Goal: Task Accomplishment & Management: Manage account settings

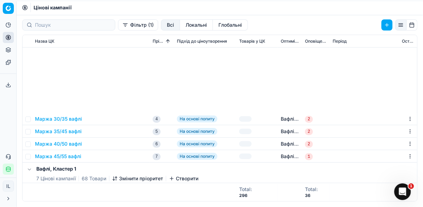
scroll to position [111, 0]
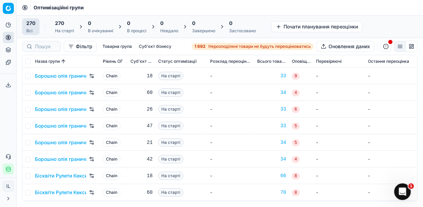
click at [208, 45] on span "Нерозподілені товари не будуть переоцінюватись" at bounding box center [259, 47] width 102 height 6
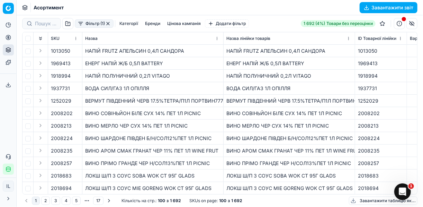
click at [80, 27] on button "Фільтр (1)" at bounding box center [94, 23] width 39 height 8
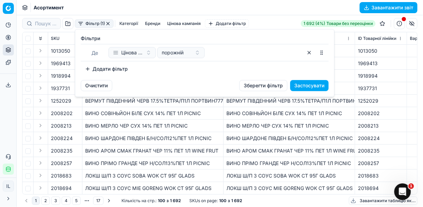
click at [91, 69] on button "Додати фільтр" at bounding box center [106, 68] width 51 height 11
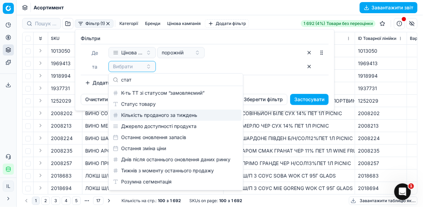
type input "стат"
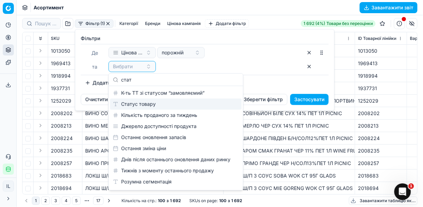
click at [140, 106] on div "Статус товару" at bounding box center [175, 103] width 131 height 11
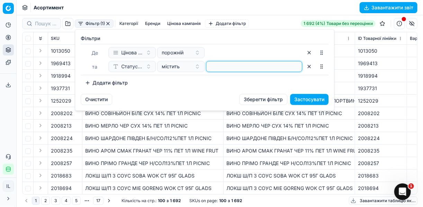
click at [213, 68] on input at bounding box center [254, 66] width 90 height 10
type input "1"
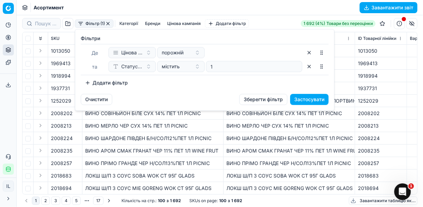
click at [93, 81] on button "Додати фільтр" at bounding box center [106, 82] width 51 height 11
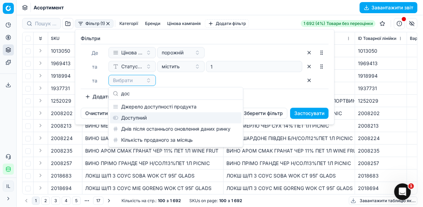
type input "дос"
click at [150, 117] on div "Доступний" at bounding box center [175, 117] width 131 height 11
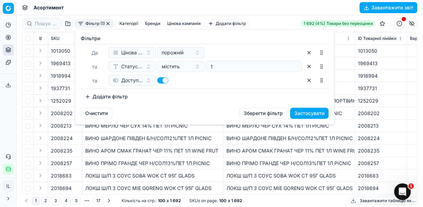
click at [86, 96] on button "Додати фільтр" at bounding box center [106, 96] width 51 height 11
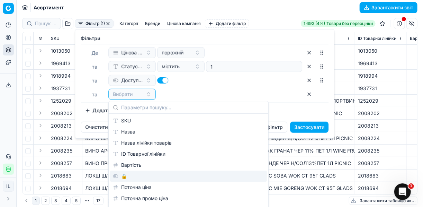
click at [130, 175] on div "🔒" at bounding box center [188, 175] width 157 height 11
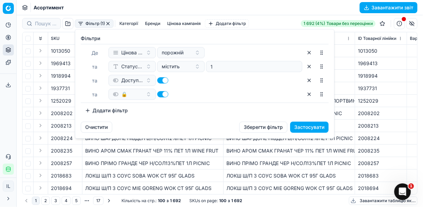
click at [158, 93] on button "button" at bounding box center [162, 94] width 11 height 6
checkbox input "false"
click at [309, 126] on button "Застосувати" at bounding box center [309, 126] width 38 height 11
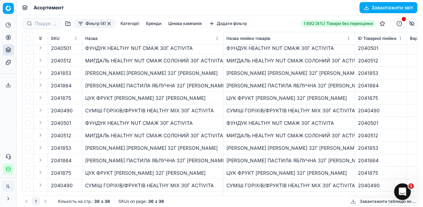
scroll to position [302, 0]
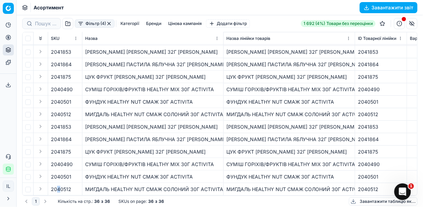
drag, startPoint x: 57, startPoint y: 191, endPoint x: 61, endPoint y: 191, distance: 3.8
click at [61, 191] on td "2040512" at bounding box center [65, 189] width 34 height 12
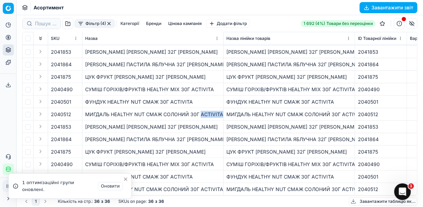
drag, startPoint x: 221, startPoint y: 110, endPoint x: 200, endPoint y: 110, distance: 20.8
click at [200, 111] on div "МИГДАЛЬ HEALTHY NUT СМАЖ СОЛОНИЙ 30Г ACTIVITA" at bounding box center [152, 114] width 135 height 7
copy div "ACTIVITA"
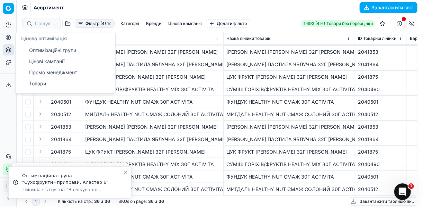
click at [9, 36] on icon at bounding box center [9, 38] width 6 height 6
click at [51, 54] on link "Оптимізаційні групи" at bounding box center [66, 50] width 81 height 10
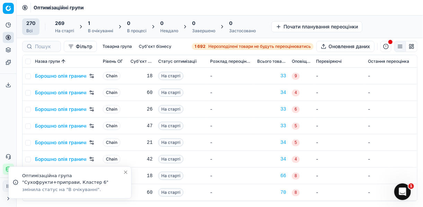
click at [104, 26] on div "1" at bounding box center [100, 23] width 25 height 7
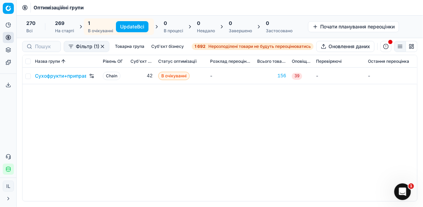
click at [130, 27] on button "Update Всі" at bounding box center [132, 26] width 33 height 11
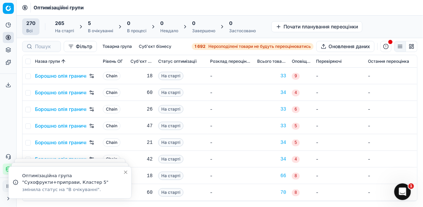
click at [93, 29] on div "В очікуванні" at bounding box center [100, 31] width 25 height 6
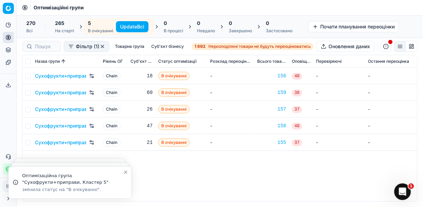
click at [136, 25] on button "Update Всі" at bounding box center [132, 26] width 33 height 11
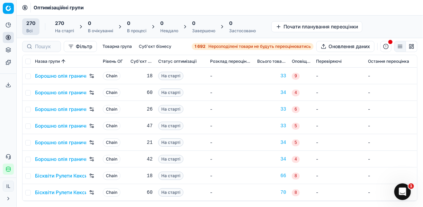
click at [204, 45] on strong "1 692" at bounding box center [199, 47] width 11 height 6
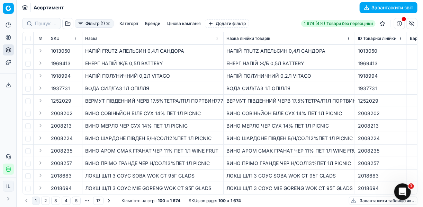
click at [79, 24] on button "Фільтр (1)" at bounding box center [94, 23] width 39 height 8
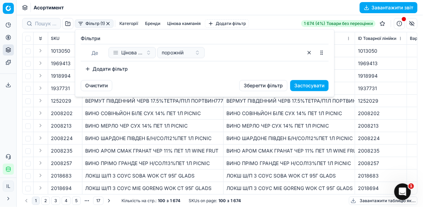
click at [86, 67] on button "Додати фільтр" at bounding box center [106, 68] width 51 height 11
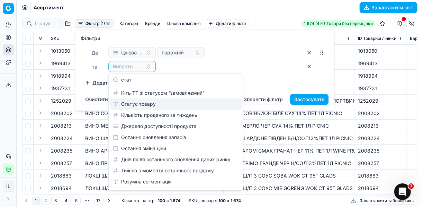
type input "стат"
click at [136, 104] on div "Статус товару" at bounding box center [175, 103] width 131 height 11
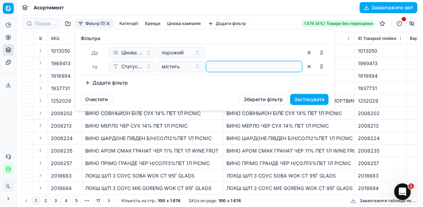
click at [211, 68] on input at bounding box center [254, 66] width 90 height 10
type input "1"
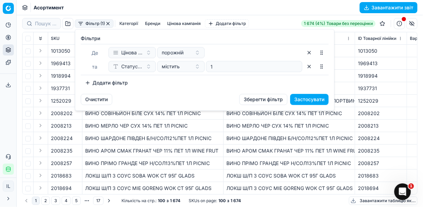
click at [85, 83] on button "Додати фільтр" at bounding box center [106, 82] width 51 height 11
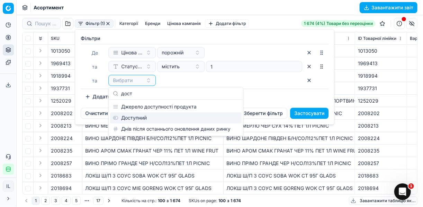
type input "дост"
click at [160, 118] on div "Доступний" at bounding box center [175, 117] width 131 height 11
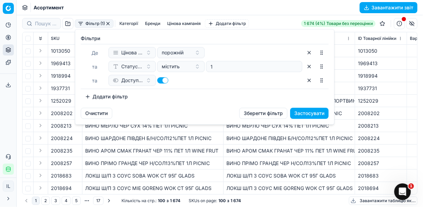
click at [85, 95] on button "Додати фільтр" at bounding box center [106, 96] width 51 height 11
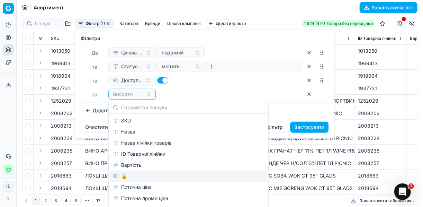
click at [126, 176] on div "🔒" at bounding box center [188, 175] width 157 height 11
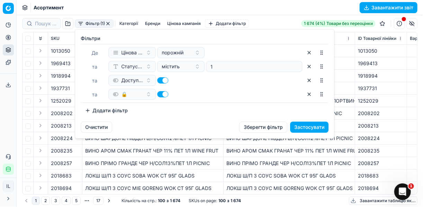
click at [161, 93] on button "button" at bounding box center [162, 94] width 11 height 6
checkbox input "false"
click at [305, 127] on button "Застосувати" at bounding box center [309, 126] width 38 height 11
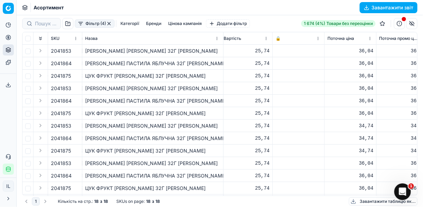
scroll to position [0, 191]
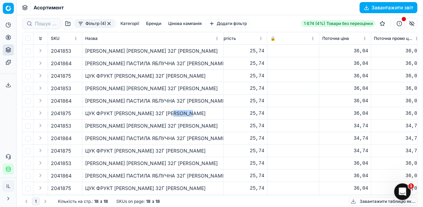
drag, startPoint x: 194, startPoint y: 113, endPoint x: 177, endPoint y: 110, distance: 18.0
click at [177, 110] on div "ЦУК ФРУКТ ПАСТИЛА ВИШНЕВА 32Г JAY JOY" at bounding box center [152, 113] width 135 height 7
drag, startPoint x: 177, startPoint y: 110, endPoint x: 152, endPoint y: 111, distance: 24.9
click at [152, 111] on div "ЦУК ФРУКТ ПАСТИЛА ВИШНЕВА 32Г JAY JOY" at bounding box center [152, 113] width 135 height 7
drag, startPoint x: 197, startPoint y: 112, endPoint x: 86, endPoint y: 108, distance: 111.5
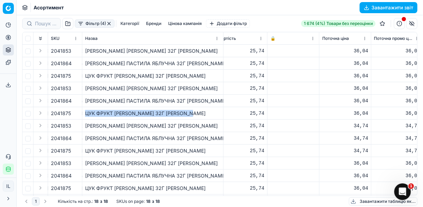
click at [86, 108] on td "ЦУК ФРУКТ ПАСТИЛА ВИШНЕВА 32Г JAY JOY" at bounding box center [152, 113] width 141 height 12
copy div "ЦУК ФРУКТ ПАСТИЛА ВИШНЕВА 32Г JAY JOY"
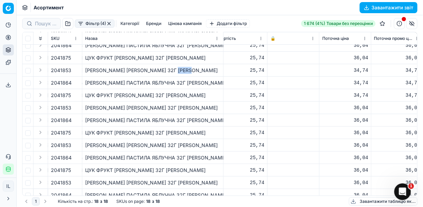
drag, startPoint x: 194, startPoint y: 69, endPoint x: 174, endPoint y: 64, distance: 20.3
click at [174, 64] on td "ЦУК ФРУКТ ПАСТИЛА ГРУШЕВА 32Г JAY JOY" at bounding box center [152, 70] width 141 height 12
copy div "JAY JOY"
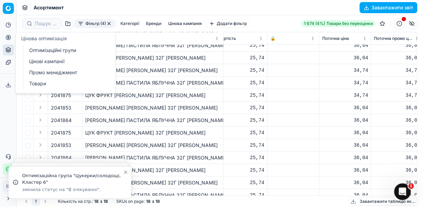
click at [9, 37] on icon at bounding box center [8, 37] width 2 height 2
click at [55, 50] on link "Оптимізаційні групи" at bounding box center [66, 50] width 81 height 10
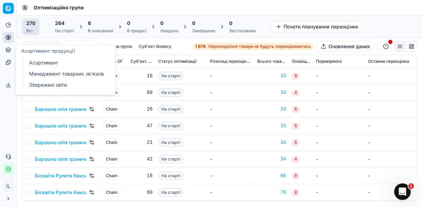
click at [9, 54] on button "Асортимент продукції" at bounding box center [8, 49] width 11 height 11
click at [47, 65] on link "Асортимент" at bounding box center [66, 63] width 81 height 10
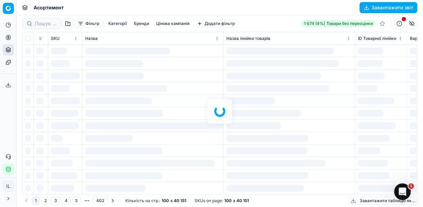
click at [143, 25] on div "Фільтр Категорії Бренди Цінова кампанія Додати фільтр 1 674 (4%) Товари без пер…" at bounding box center [220, 110] width 406 height 191
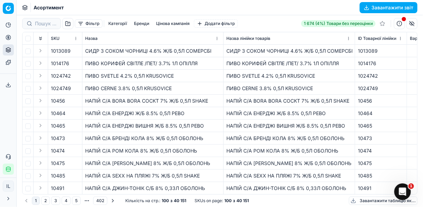
click at [140, 22] on button "Бренди" at bounding box center [141, 23] width 21 height 8
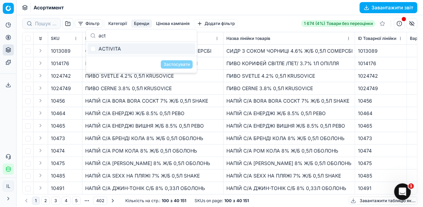
type input "act"
drag, startPoint x: 126, startPoint y: 47, endPoint x: 121, endPoint y: 47, distance: 4.9
click at [121, 47] on div "ACTIVITA" at bounding box center [142, 48] width 108 height 11
checkbox input "true"
click at [178, 63] on button "Застосувати" at bounding box center [177, 64] width 32 height 8
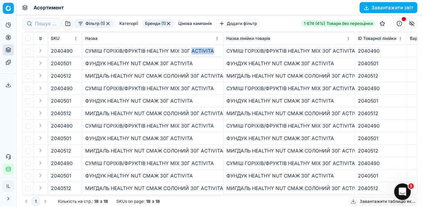
drag, startPoint x: 214, startPoint y: 50, endPoint x: 191, endPoint y: 51, distance: 23.9
click at [191, 51] on div "СУМІШ ГОРІХІВ/ФРУКТІВ HEALTHY MIX 30Г ACTIVITA" at bounding box center [152, 50] width 135 height 7
copy div "ACTIVITA"
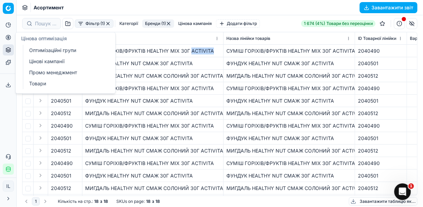
click at [7, 36] on icon at bounding box center [9, 38] width 6 height 6
click at [31, 48] on link "Оптимізаційні групи" at bounding box center [66, 50] width 81 height 10
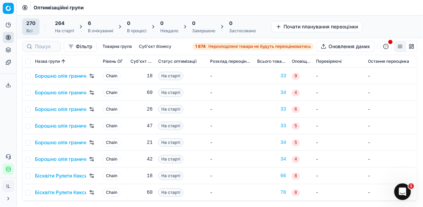
click at [210, 46] on span "Нерозподілені товари не будуть переоцінюватись" at bounding box center [259, 47] width 102 height 6
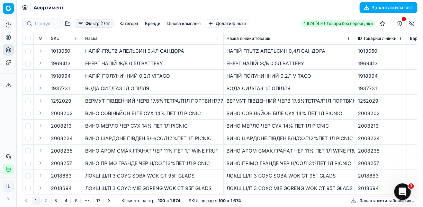
click at [79, 27] on button "Фільтр (1)" at bounding box center [94, 23] width 39 height 8
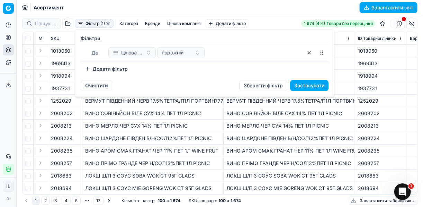
click at [85, 66] on button "Додати фільтр" at bounding box center [106, 68] width 51 height 11
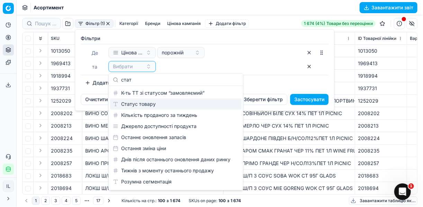
type input "стат"
click at [153, 102] on div "Статус товару" at bounding box center [175, 103] width 131 height 11
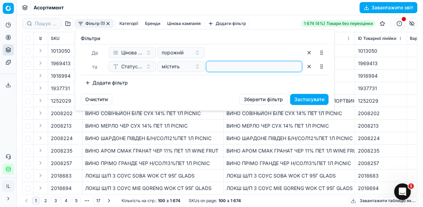
click at [223, 67] on input at bounding box center [254, 66] width 90 height 10
type input "1"
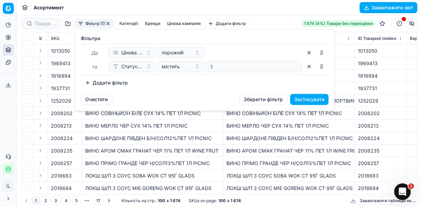
click at [92, 80] on button "Додати фільтр" at bounding box center [106, 82] width 51 height 11
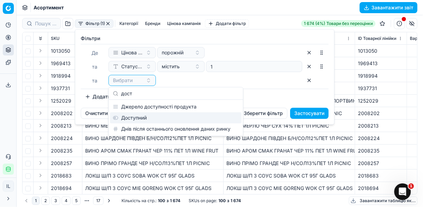
type input "дост"
drag, startPoint x: 136, startPoint y: 117, endPoint x: 145, endPoint y: 110, distance: 11.0
click at [137, 118] on div "Доступний" at bounding box center [175, 117] width 131 height 11
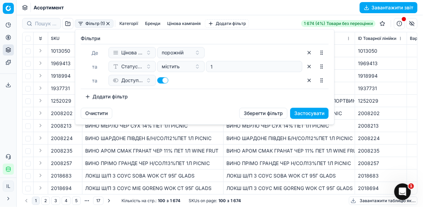
click at [89, 94] on button "Додати фільтр" at bounding box center [106, 96] width 51 height 11
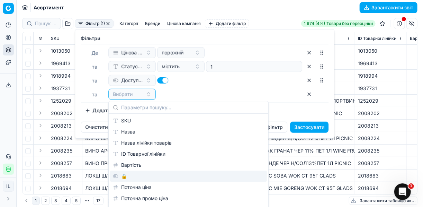
drag, startPoint x: 127, startPoint y: 176, endPoint x: 141, endPoint y: 138, distance: 40.0
click at [127, 176] on div "🔒" at bounding box center [188, 175] width 157 height 11
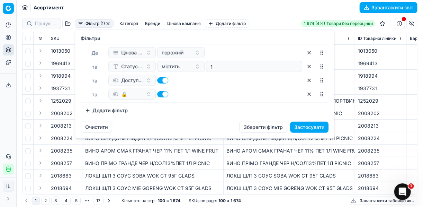
click at [159, 94] on button "button" at bounding box center [162, 94] width 11 height 6
checkbox input "false"
click at [316, 126] on button "Застосувати" at bounding box center [309, 126] width 38 height 11
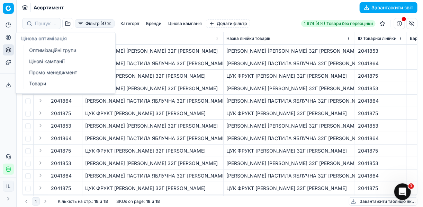
click at [6, 38] on icon at bounding box center [9, 38] width 6 height 6
click at [55, 50] on link "Оптимізаційні групи" at bounding box center [66, 50] width 81 height 10
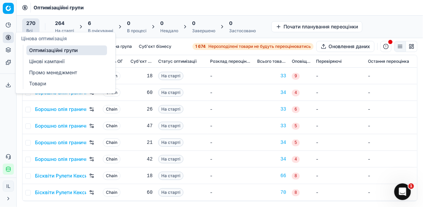
click at [96, 20] on div "6" at bounding box center [100, 23] width 25 height 7
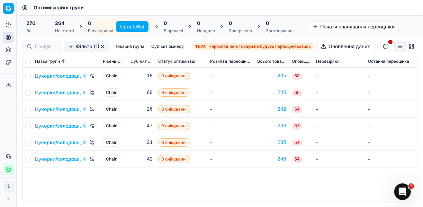
click at [140, 23] on button "Update Всі" at bounding box center [132, 26] width 33 height 11
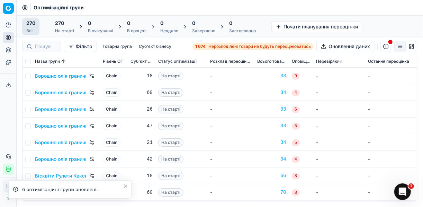
click at [209, 46] on span "Нерозподілені товари не будуть переоцінюватись" at bounding box center [259, 47] width 102 height 6
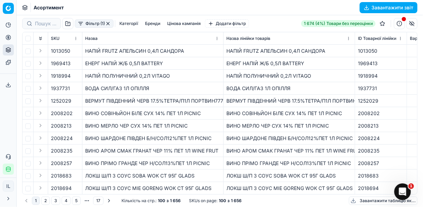
click at [81, 27] on button "Фільтр (1)" at bounding box center [94, 23] width 39 height 8
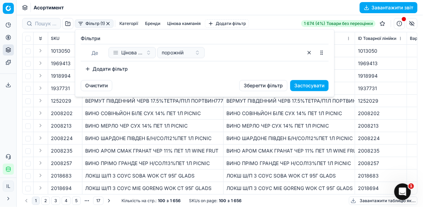
click at [89, 68] on button "Додати фільтр" at bounding box center [106, 68] width 51 height 11
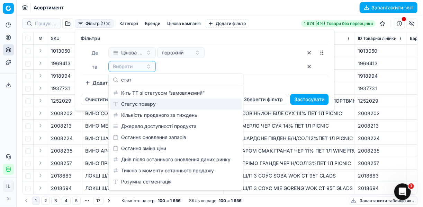
type input "стат"
drag, startPoint x: 133, startPoint y: 104, endPoint x: 140, endPoint y: 102, distance: 6.9
click at [135, 105] on div "Статус товару" at bounding box center [175, 103] width 131 height 11
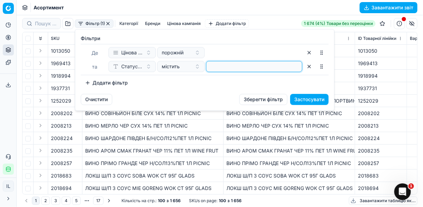
click at [224, 67] on input at bounding box center [254, 66] width 90 height 10
type input "1"
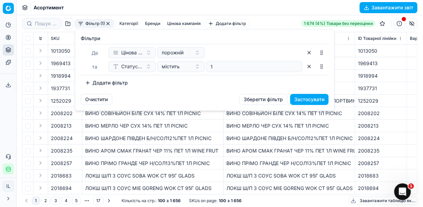
click at [89, 83] on button "Додати фільтр" at bounding box center [106, 82] width 51 height 11
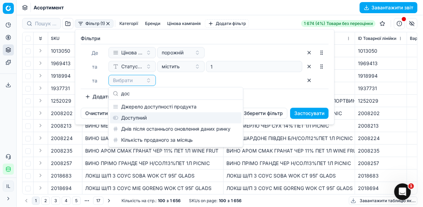
type input "дос"
click at [150, 115] on div "Доступний" at bounding box center [175, 117] width 131 height 11
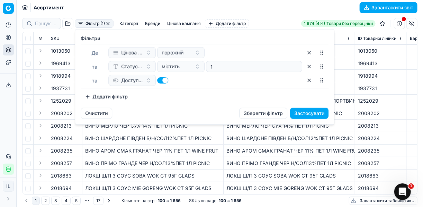
click at [92, 94] on button "Додати фільтр" at bounding box center [106, 96] width 51 height 11
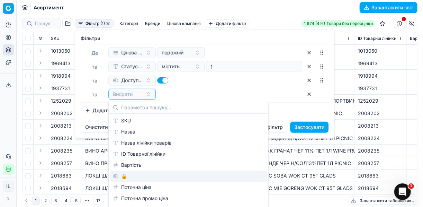
click at [130, 174] on div "🔒" at bounding box center [188, 175] width 157 height 11
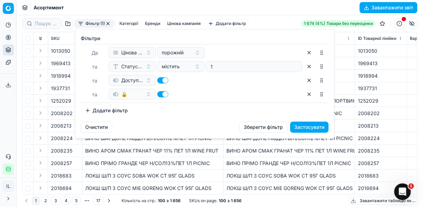
click at [159, 94] on button "button" at bounding box center [162, 94] width 11 height 6
checkbox input "false"
click at [315, 126] on button "Застосувати" at bounding box center [309, 126] width 38 height 11
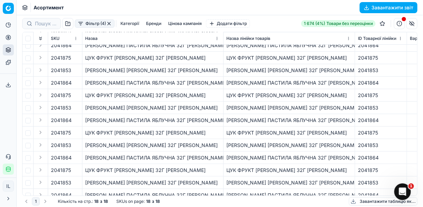
scroll to position [77, 0]
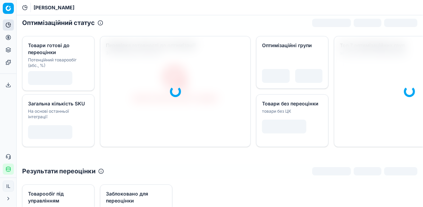
click at [8, 37] on icon at bounding box center [8, 37] width 0 height 3
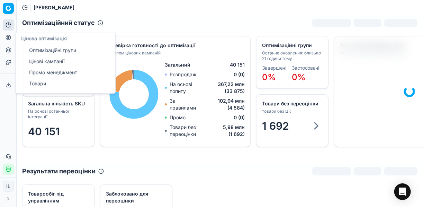
click at [53, 62] on link "Цінові кампанії" at bounding box center [66, 61] width 81 height 10
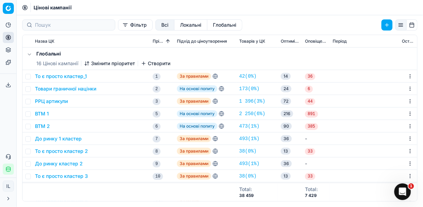
click at [118, 28] on button "Фільтр" at bounding box center [135, 24] width 35 height 11
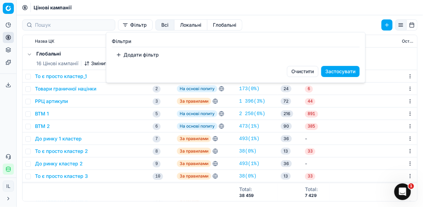
click at [120, 54] on button "Додати фільтр" at bounding box center [137, 54] width 51 height 11
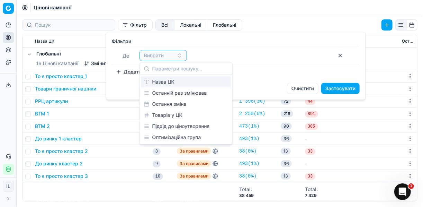
click at [158, 84] on div "Назва ЦК" at bounding box center [186, 81] width 90 height 11
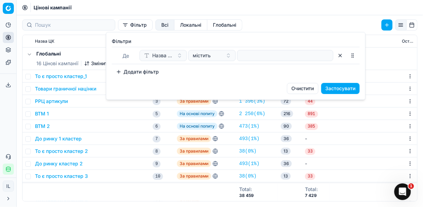
click at [237, 55] on div at bounding box center [285, 55] width 96 height 11
click at [240, 55] on div at bounding box center [285, 55] width 96 height 11
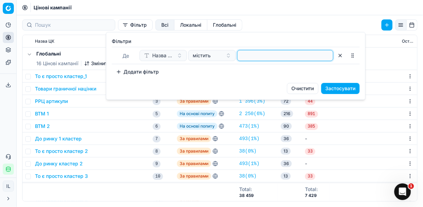
click at [242, 56] on input at bounding box center [285, 55] width 90 height 10
type input "сухоф"
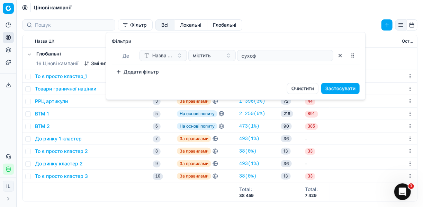
click at [352, 86] on button "Застосувати" at bounding box center [340, 88] width 38 height 11
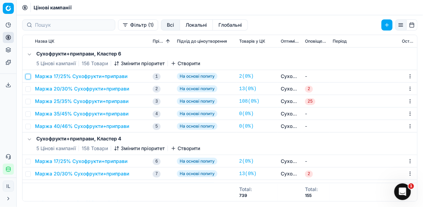
click at [28, 75] on input "checkbox" at bounding box center [28, 77] width 6 height 6
checkbox input "true"
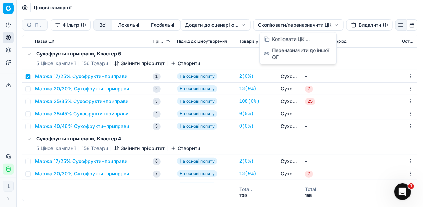
click at [269, 25] on html "Pricing platform Аналітика Цінова оптимізація Асортимент продукції Шаблони Серв…" at bounding box center [211, 103] width 423 height 207
click at [290, 38] on div "Копіювати ЦК ..." at bounding box center [298, 39] width 74 height 11
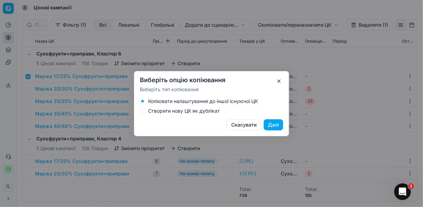
click at [142, 111] on button "Створити нову ЦК як дублікат" at bounding box center [143, 111] width 6 height 6
click at [269, 121] on button "Далі" at bounding box center [273, 124] width 19 height 11
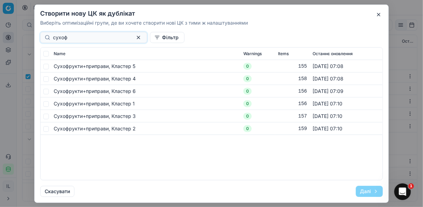
type input "сухоф"
click at [47, 92] on input "checkbox" at bounding box center [46, 91] width 6 height 6
checkbox input "true"
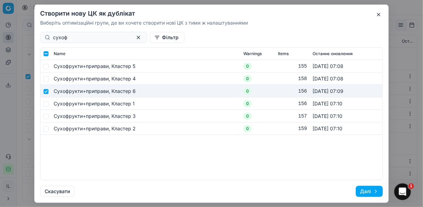
click at [371, 193] on button "Далі" at bounding box center [369, 190] width 27 height 11
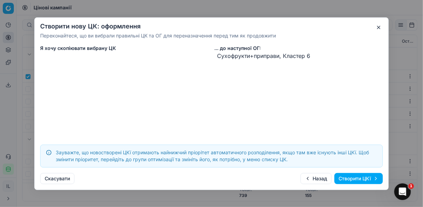
click at [355, 178] on button "Створити ЦКї" at bounding box center [358, 178] width 48 height 11
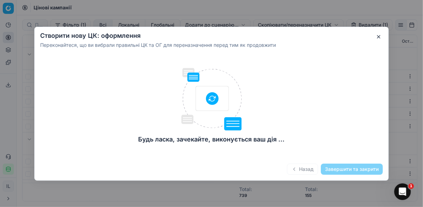
checkbox input "false"
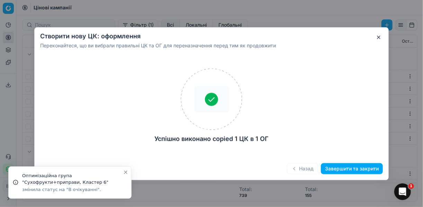
click at [352, 169] on button "Завершити та закрити" at bounding box center [352, 168] width 62 height 11
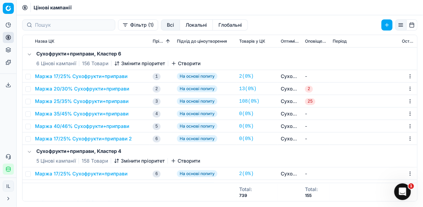
click at [98, 138] on button "Маржа 17/25% Сухофрукти+приправи 2" at bounding box center [83, 138] width 97 height 7
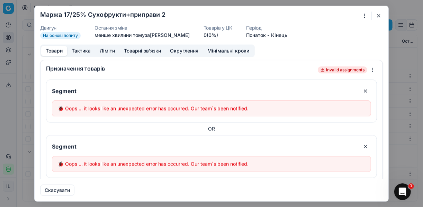
click at [377, 14] on button "button" at bounding box center [378, 15] width 8 height 8
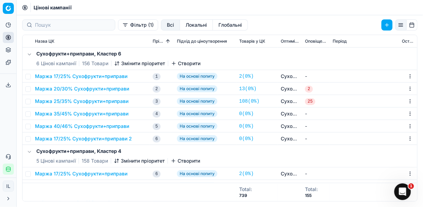
click at [79, 136] on button "Маржа 17/25% Сухофрукти+приправи 2" at bounding box center [83, 138] width 97 height 7
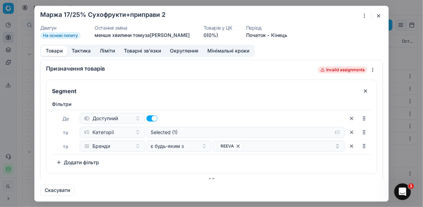
click at [363, 15] on div "Ми зберігаємо налаштування ЦК. Будь ласка, зачекайте, це може зайняти декілька …" at bounding box center [211, 103] width 423 height 207
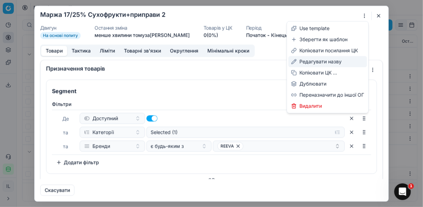
click at [323, 61] on div "Редагувати назву" at bounding box center [327, 61] width 79 height 11
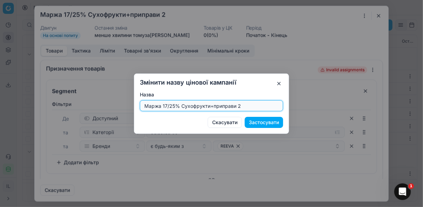
click at [173, 106] on input "Маржа 17/25% Сухофрукти+приправи 2" at bounding box center [211, 105] width 137 height 10
type input "Маржа 10/20% Сухофрукти+приправи 2"
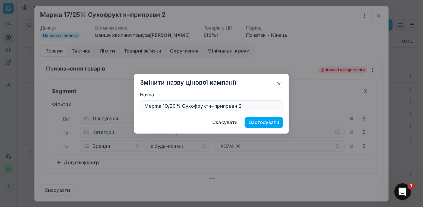
click at [265, 122] on button "Застосувати" at bounding box center [264, 122] width 38 height 11
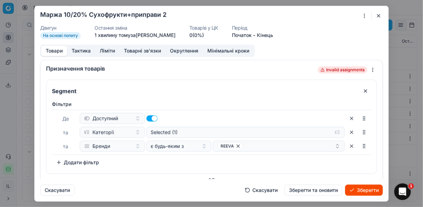
click at [106, 51] on button "Ліміти" at bounding box center [107, 51] width 24 height 10
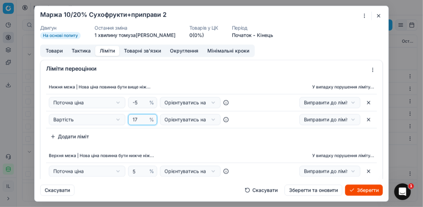
click at [138, 118] on input "17" at bounding box center [139, 119] width 17 height 10
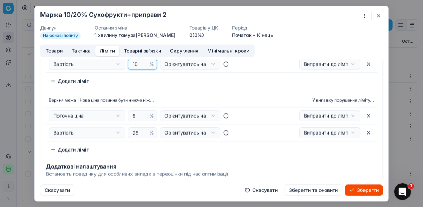
type input "10"
click at [137, 134] on input "25" at bounding box center [139, 132] width 17 height 10
type input "20"
click at [362, 188] on button "Зберегти" at bounding box center [364, 189] width 38 height 11
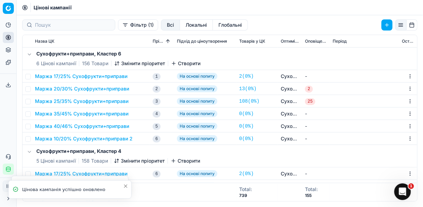
click at [86, 136] on button "Маржа 10/20% Сухофрукти+приправи 2" at bounding box center [84, 138] width 98 height 7
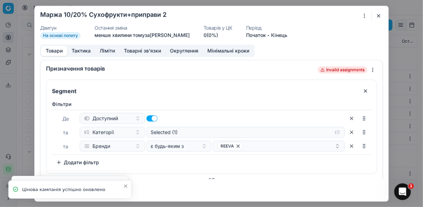
click at [86, 136] on div "Де Доступний та Категорії Selected (1) та Бренди є будь-яким з REEVA" at bounding box center [211, 131] width 319 height 45
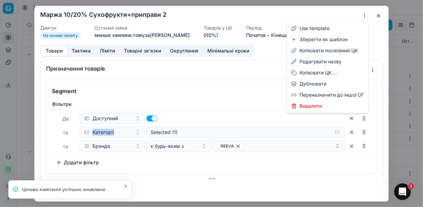
click at [363, 17] on div "Ми зберігаємо налаштування ЦК. Будь ласка, зачекайте, це може зайняти декілька …" at bounding box center [211, 103] width 423 height 207
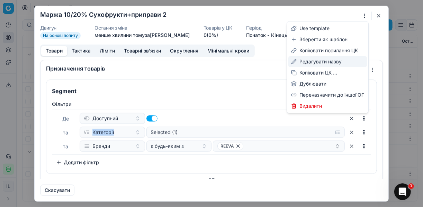
click at [317, 60] on div "Редагувати назву" at bounding box center [327, 61] width 79 height 11
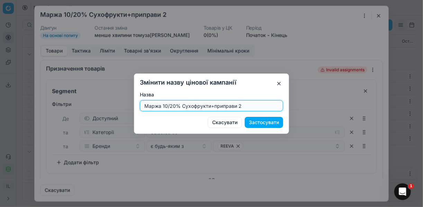
click at [249, 105] on input "Маржа 10/20% Сухофрукти+приправи 2" at bounding box center [211, 105] width 137 height 10
type input "Маржа 10/20% Сухофрукти+приправи"
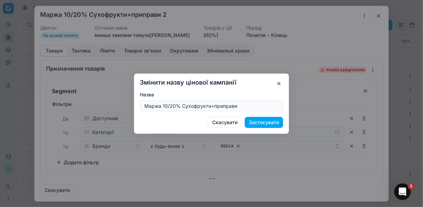
click at [258, 122] on button "Застосувати" at bounding box center [264, 122] width 38 height 11
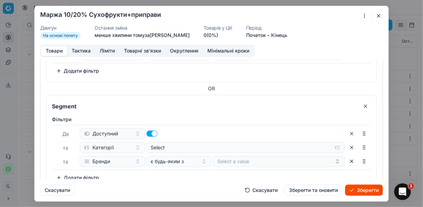
scroll to position [331, 0]
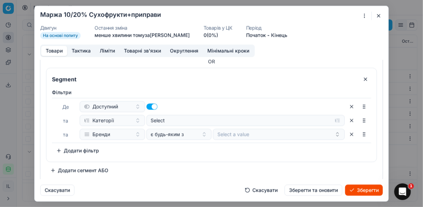
click at [360, 77] on button "button" at bounding box center [365, 78] width 11 height 11
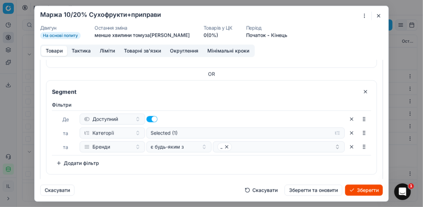
scroll to position [225, 0]
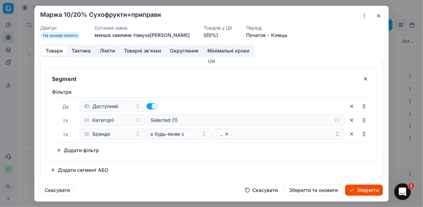
click at [363, 76] on button "button" at bounding box center [365, 78] width 11 height 11
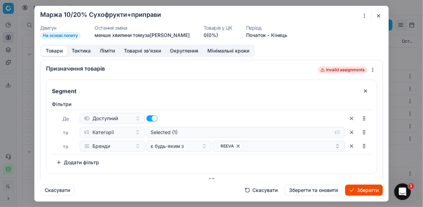
scroll to position [55, 0]
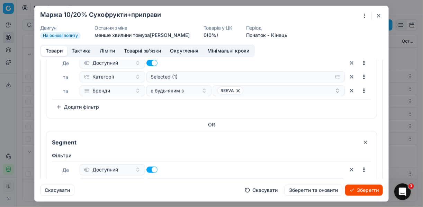
click at [362, 141] on button "button" at bounding box center [365, 141] width 11 height 11
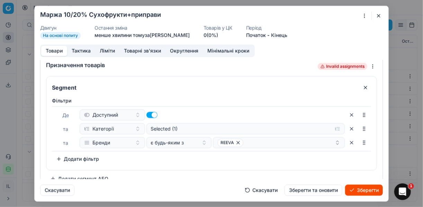
scroll to position [13, 0]
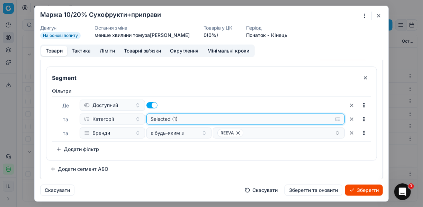
click at [336, 119] on button "Selected (1)" at bounding box center [245, 118] width 199 height 11
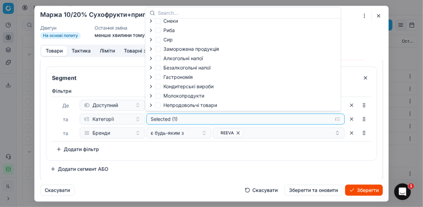
scroll to position [24, 0]
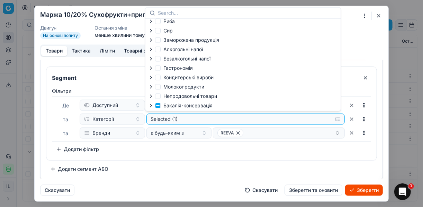
click at [152, 104] on div at bounding box center [151, 105] width 7 height 6
click at [152, 105] on icon "button" at bounding box center [150, 105] width 1 height 3
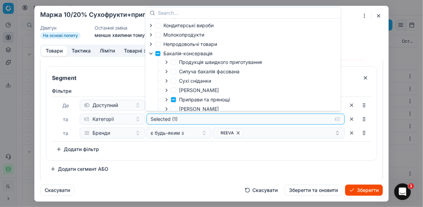
scroll to position [107, 0]
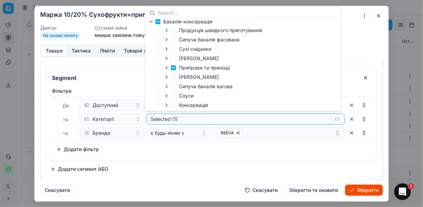
click at [166, 69] on icon "button" at bounding box center [167, 68] width 6 height 6
click at [173, 68] on input "Приправи та прянощі" at bounding box center [174, 68] width 6 height 6
checkbox input "true"
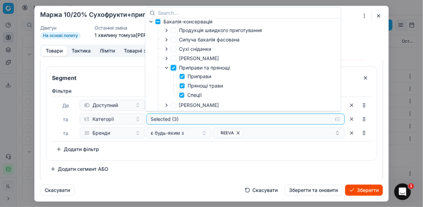
click at [173, 68] on input "Приправи та прянощі" at bounding box center [174, 68] width 6 height 6
checkbox input "false"
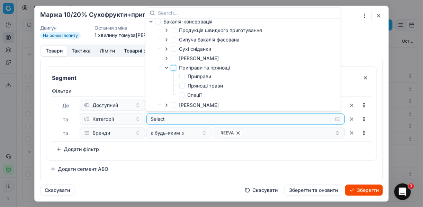
scroll to position [134, 0]
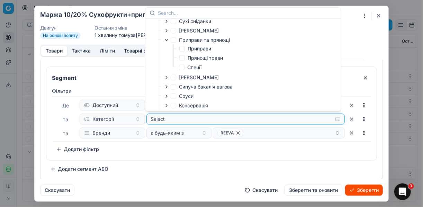
click at [165, 40] on icon "button" at bounding box center [167, 40] width 6 height 6
click at [167, 31] on icon "button" at bounding box center [167, 31] width 6 height 6
click at [183, 40] on input "Горіхи" at bounding box center [182, 39] width 6 height 6
checkbox input "true"
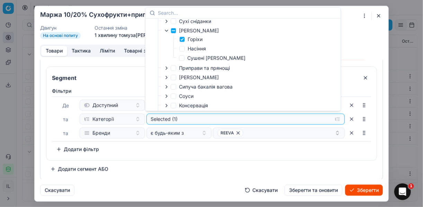
click at [293, 144] on div "Фiльтри Де Доступний та Категорії Selected (1) та Бренди є будь-яким з REEVA To…" at bounding box center [211, 120] width 319 height 67
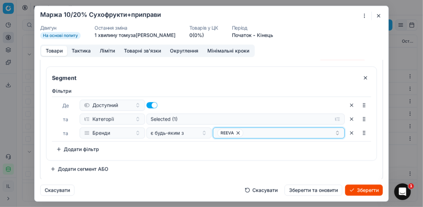
click at [236, 133] on icon "button" at bounding box center [238, 133] width 6 height 6
click at [235, 129] on button "Select a value" at bounding box center [279, 132] width 132 height 11
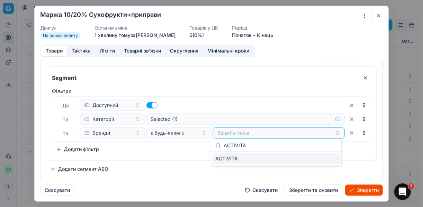
type input "ACTIVITA"
click at [327, 160] on div "ACTIVITA" at bounding box center [275, 158] width 127 height 11
click at [357, 156] on div "Фiльтри Де Доступний та Категорії Selected (1) та Бренди є будь-яким з ACTIVITA…" at bounding box center [211, 121] width 330 height 75
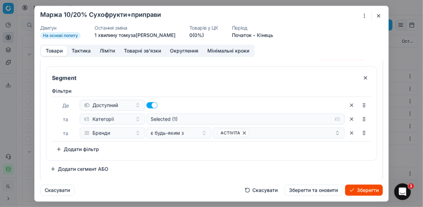
click at [359, 188] on button "Зберегти" at bounding box center [364, 189] width 38 height 11
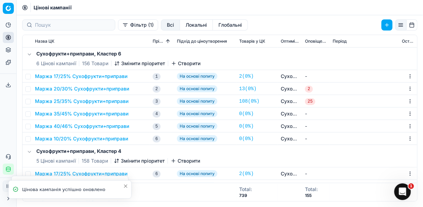
click at [117, 62] on icon "button" at bounding box center [117, 64] width 6 height 6
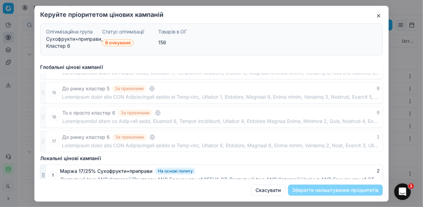
scroll to position [428, 0]
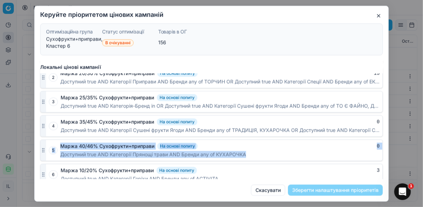
drag, startPoint x: 44, startPoint y: 171, endPoint x: 47, endPoint y: 140, distance: 31.6
click at [47, 140] on div "1 Маржа 17/25% Сухофрукти+приправи На основі попиту 2 Доступний true AND Катего…" at bounding box center [211, 113] width 342 height 143
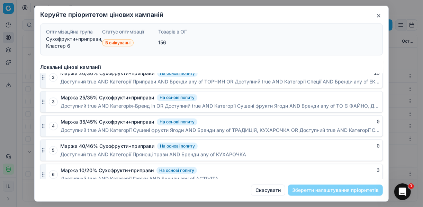
drag, startPoint x: 47, startPoint y: 140, endPoint x: 111, endPoint y: 158, distance: 66.9
click at [111, 164] on div "Маржа 10/20% Сухофрукти+приправи На основі попиту 3 Доступний true AND Категорі…" at bounding box center [222, 174] width 322 height 21
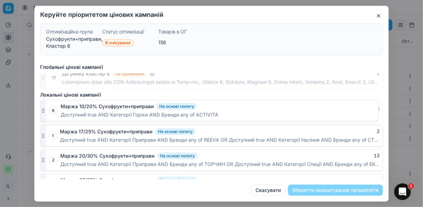
scroll to position [351, 0]
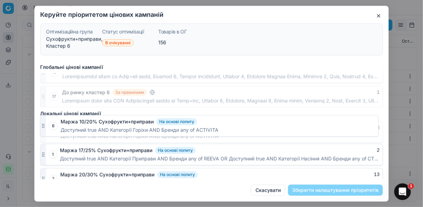
drag, startPoint x: 43, startPoint y: 169, endPoint x: 56, endPoint y: 124, distance: 47.0
click at [56, 124] on div "6 Маржа 10/20% Сухофрукти+приправи На основі попиту 3 Доступний true AND Катего…" at bounding box center [211, 131] width 342 height 21
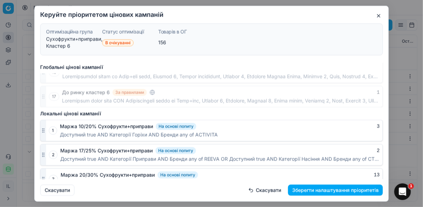
click at [319, 190] on button "Зберегти налаштування пріоритетів" at bounding box center [335, 189] width 95 height 11
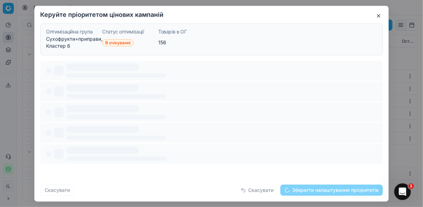
scroll to position [0, 0]
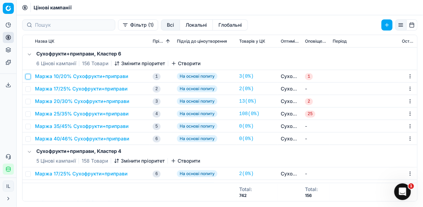
click at [29, 76] on input "checkbox" at bounding box center [28, 77] width 6 height 6
checkbox input "true"
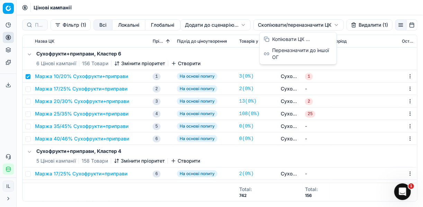
click at [272, 26] on html "Pricing platform Аналітика Цінова оптимізація Асортимент продукції Шаблони Серв…" at bounding box center [211, 103] width 423 height 207
click at [276, 41] on div "Копіювати ЦК ..." at bounding box center [298, 39] width 74 height 11
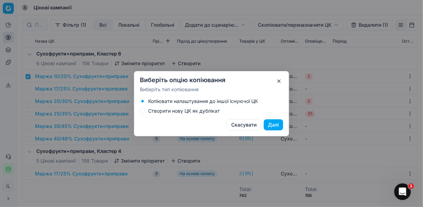
click at [142, 112] on button "Створити нову ЦК як дублікат" at bounding box center [143, 111] width 6 height 6
click at [272, 124] on button "Далі" at bounding box center [273, 124] width 19 height 11
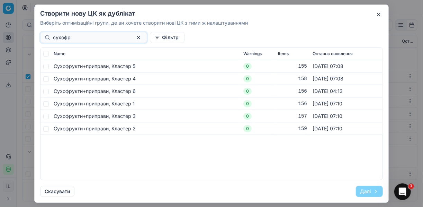
type input "сухофр"
drag, startPoint x: 46, startPoint y: 65, endPoint x: 48, endPoint y: 76, distance: 11.2
click at [46, 66] on input "checkbox" at bounding box center [46, 66] width 6 height 6
checkbox input "true"
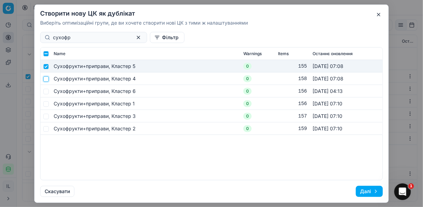
click at [47, 79] on input "checkbox" at bounding box center [46, 79] width 6 height 6
checkbox input "true"
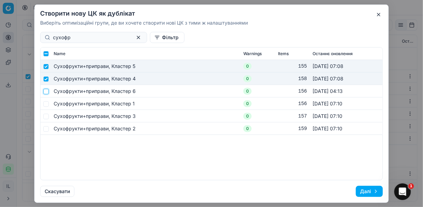
click at [47, 91] on input "checkbox" at bounding box center [46, 91] width 6 height 6
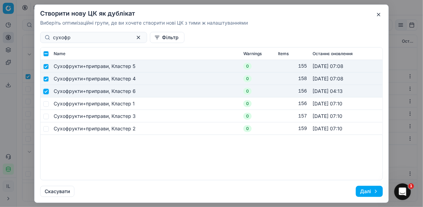
click at [46, 91] on input "checkbox" at bounding box center [46, 91] width 6 height 6
checkbox input "false"
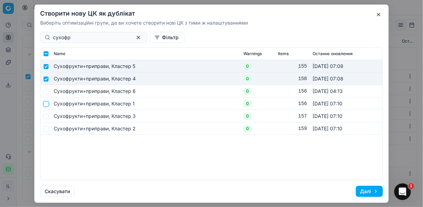
click at [47, 105] on input "checkbox" at bounding box center [46, 104] width 6 height 6
checkbox input "true"
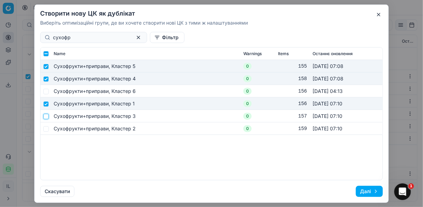
drag, startPoint x: 46, startPoint y: 114, endPoint x: 47, endPoint y: 121, distance: 7.4
click at [46, 114] on input "checkbox" at bounding box center [46, 116] width 6 height 6
checkbox input "true"
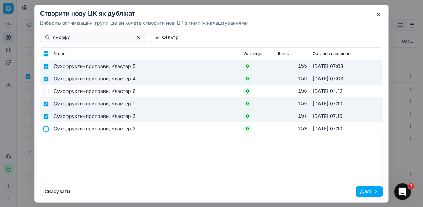
click at [45, 127] on input "checkbox" at bounding box center [46, 129] width 6 height 6
checkbox input "true"
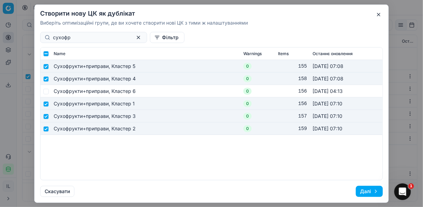
click at [363, 190] on button "Далі" at bounding box center [369, 190] width 27 height 11
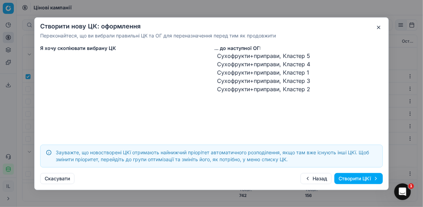
click at [348, 178] on button "Створити ЦКї" at bounding box center [358, 178] width 48 height 11
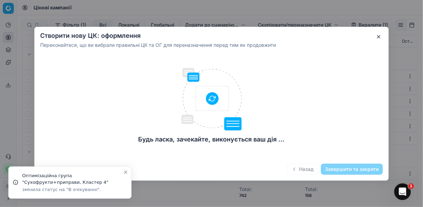
checkbox input "false"
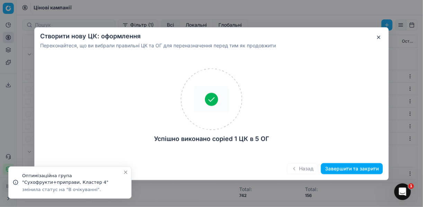
click at [346, 166] on button "Завершити та закрити" at bounding box center [352, 168] width 62 height 11
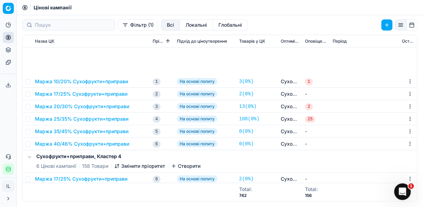
scroll to position [83, 0]
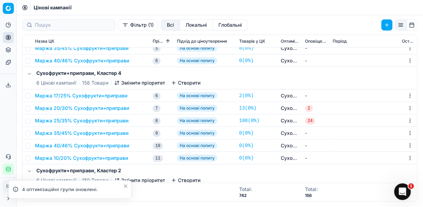
click at [120, 83] on button "Змінити пріоритет" at bounding box center [139, 82] width 51 height 7
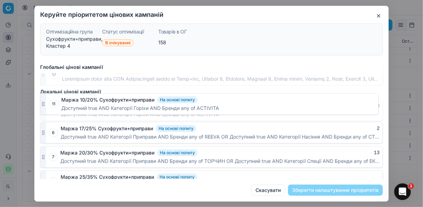
scroll to position [371, 0]
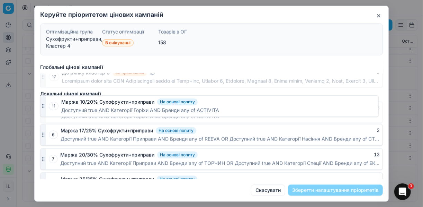
drag, startPoint x: 44, startPoint y: 168, endPoint x: 54, endPoint y: 99, distance: 70.0
click at [54, 101] on div "11 Маржа 10/20% Сухофрукти+приправи На основі попиту 3 Доступний true AND Катег…" at bounding box center [211, 111] width 342 height 21
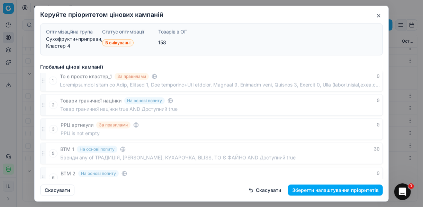
scroll to position [0, 0]
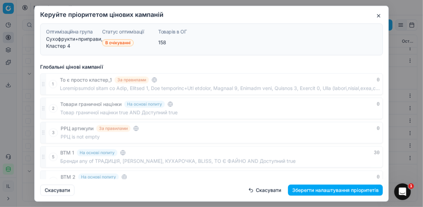
click at [337, 190] on button "Зберегти налаштування пріоритетів" at bounding box center [335, 189] width 95 height 11
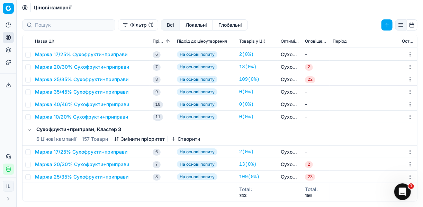
scroll to position [166, 0]
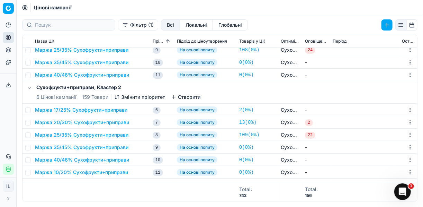
click at [118, 98] on icon "button" at bounding box center [118, 97] width 0 height 4
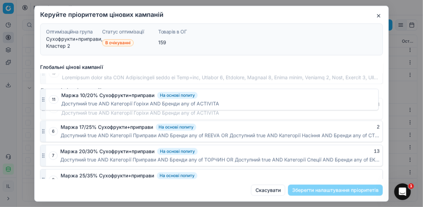
scroll to position [373, 0]
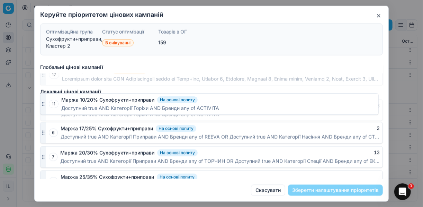
drag, startPoint x: 43, startPoint y: 167, endPoint x: 43, endPoint y: 102, distance: 65.0
click at [43, 107] on icon "button" at bounding box center [43, 110] width 6 height 6
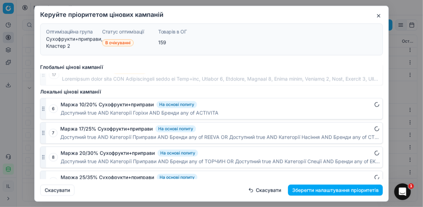
click at [359, 190] on button "Зберегти налаштування пріоритетів" at bounding box center [335, 189] width 95 height 11
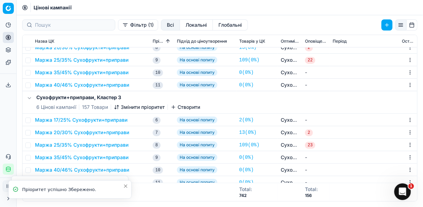
scroll to position [304, 0]
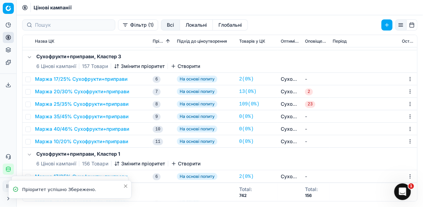
click at [128, 67] on button "Змінити пріоритет" at bounding box center [139, 66] width 51 height 7
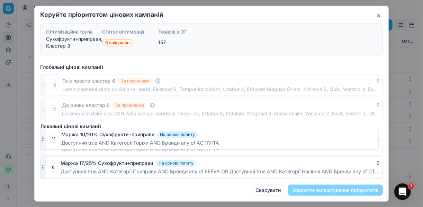
scroll to position [338, 0]
drag, startPoint x: 44, startPoint y: 170, endPoint x: 56, endPoint y: 133, distance: 38.9
click at [56, 134] on div "11 Маржа 10/20% Сухофрукти+приправи На основі попиту 3 Доступний true AND Катег…" at bounding box center [211, 144] width 342 height 21
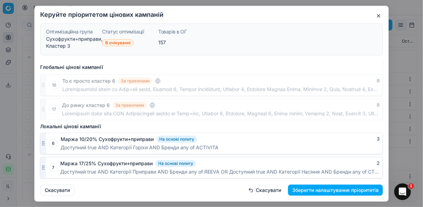
click at [338, 191] on button "Зберегти налаштування пріоритетів" at bounding box center [335, 189] width 95 height 11
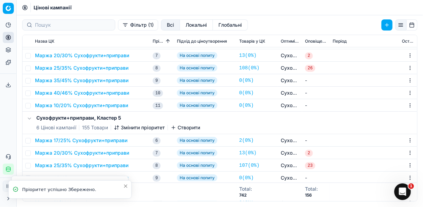
scroll to position [415, 0]
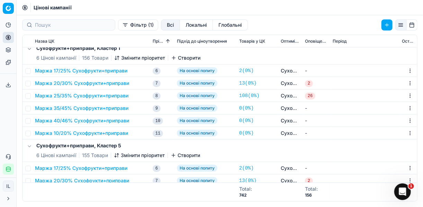
click at [117, 58] on icon "button" at bounding box center [117, 58] width 6 height 6
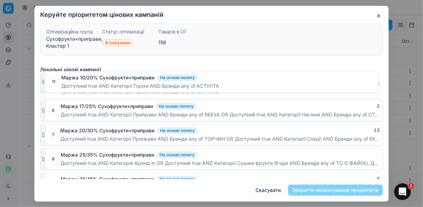
scroll to position [393, 0]
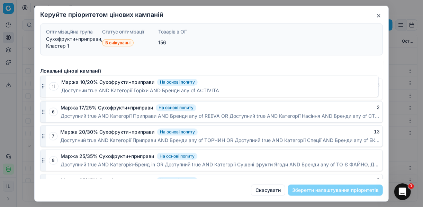
drag, startPoint x: 44, startPoint y: 167, endPoint x: 58, endPoint y: 85, distance: 83.3
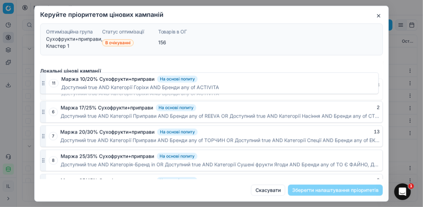
click at [58, 85] on div "11 Маржа 10/20% Сухофрукти+приправи На основі попиту 3 Доступний true AND Катег…" at bounding box center [211, 88] width 342 height 21
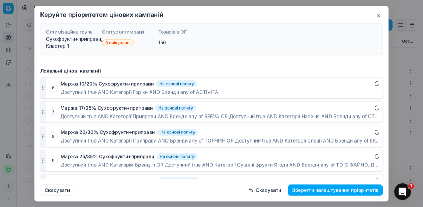
click at [360, 189] on button "Зберегти налаштування пріоритетів" at bounding box center [335, 189] width 95 height 11
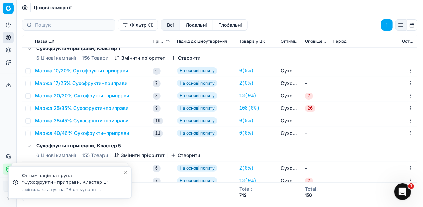
scroll to position [468, 0]
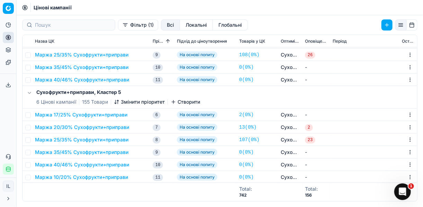
click at [117, 104] on button "Змінити пріоритет" at bounding box center [139, 101] width 51 height 7
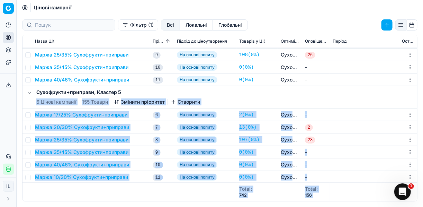
drag, startPoint x: 390, startPoint y: 84, endPoint x: 389, endPoint y: 93, distance: 8.3
click at [86, 168] on td "Маржа 40/46% Сухофрукти+приправи" at bounding box center [91, 164] width 118 height 12
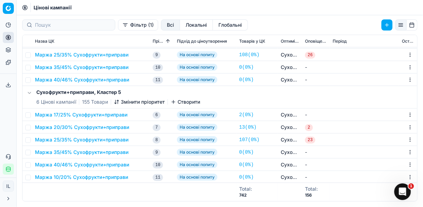
click at [119, 100] on icon "button" at bounding box center [118, 100] width 2 height 1
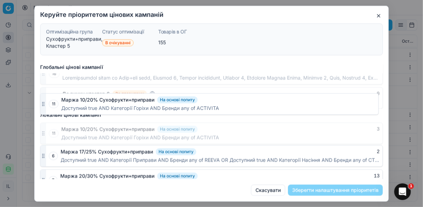
scroll to position [347, 0]
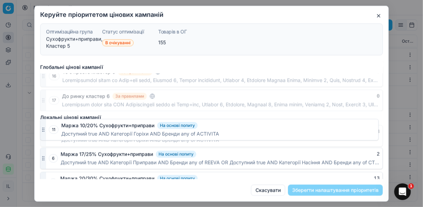
drag, startPoint x: 43, startPoint y: 169, endPoint x: 50, endPoint y: 121, distance: 48.0
click at [50, 125] on div "11 Маржа 10/20% Сухофрукти+приправи На основі попиту 3 Доступний true AND Катег…" at bounding box center [211, 135] width 342 height 21
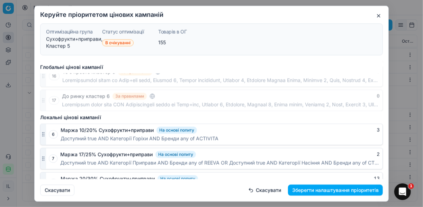
click at [340, 191] on button "Зберегти налаштування пріоритетів" at bounding box center [335, 189] width 95 height 11
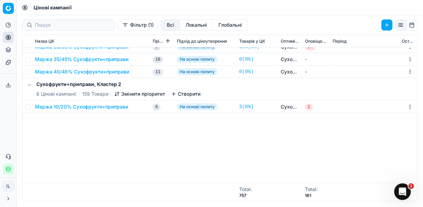
scroll to position [0, 0]
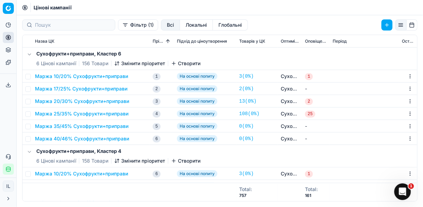
click at [67, 111] on button "Маржа 25/35% Сухофрукти+приправи" at bounding box center [81, 113] width 93 height 7
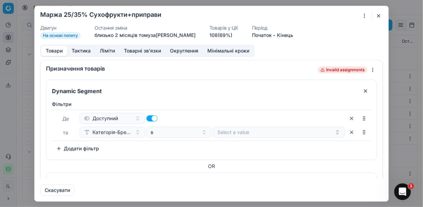
click at [362, 90] on button "button" at bounding box center [365, 90] width 11 height 11
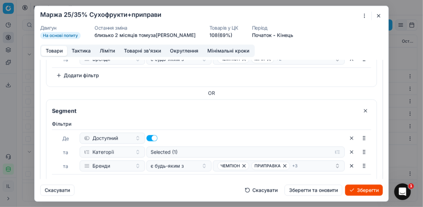
scroll to position [194, 0]
click at [378, 15] on button "button" at bounding box center [378, 15] width 8 height 8
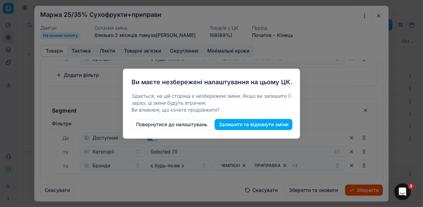
click at [234, 124] on button "Залишити та відкинути зміни" at bounding box center [253, 124] width 78 height 11
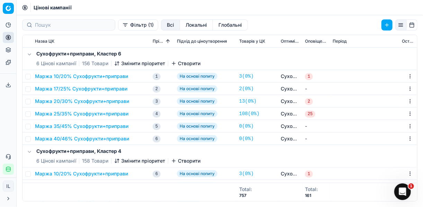
click at [118, 29] on button "Фільтр (1)" at bounding box center [138, 24] width 40 height 11
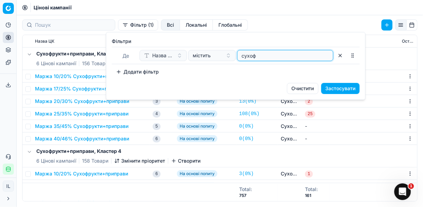
drag, startPoint x: 256, startPoint y: 57, endPoint x: 234, endPoint y: 51, distance: 23.0
click at [234, 51] on div "Назва ЦК містить сухоф" at bounding box center [236, 55] width 194 height 11
type input "цукер"
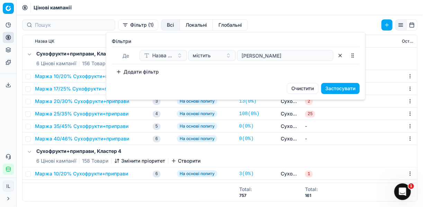
click at [328, 87] on button "Застосувати" at bounding box center [340, 88] width 38 height 11
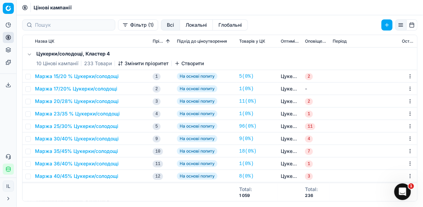
click at [51, 114] on button "Маржа 23/35 % Цукерки/солодощі" at bounding box center [77, 113] width 85 height 7
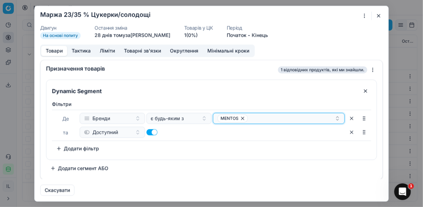
click at [272, 118] on div "MENTOS" at bounding box center [275, 118] width 117 height 8
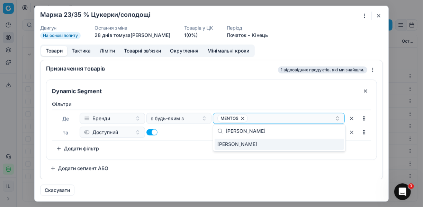
type input "JAY JOY"
click at [338, 144] on div "JAY JOY" at bounding box center [278, 143] width 129 height 11
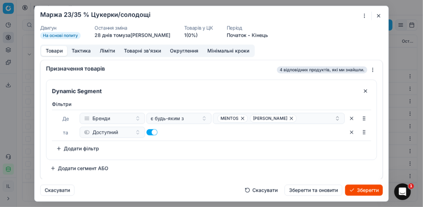
click at [359, 190] on button "Зберегти" at bounding box center [364, 189] width 38 height 11
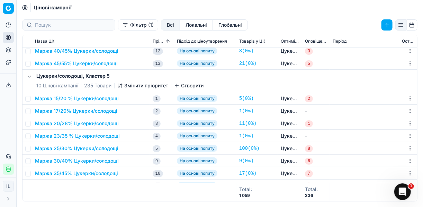
scroll to position [166, 0]
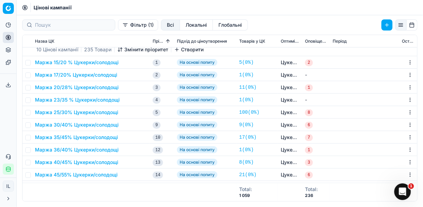
click at [88, 100] on button "Маржа 23/35 % Цукерки/солодощі" at bounding box center [77, 99] width 85 height 7
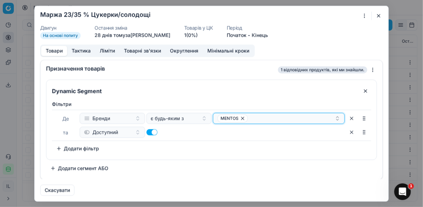
click at [264, 115] on div "MENTOS" at bounding box center [275, 118] width 117 height 8
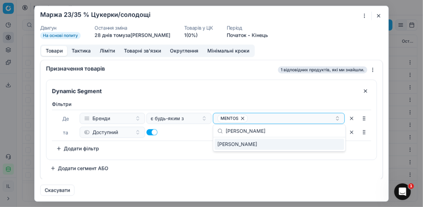
type input "JAY JOY"
click at [340, 142] on div "JAY JOY" at bounding box center [278, 143] width 129 height 11
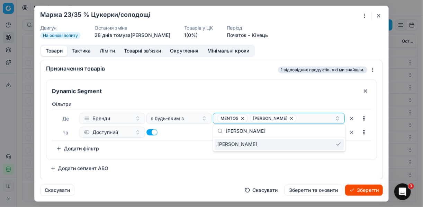
click at [366, 188] on button "Зберегти" at bounding box center [364, 189] width 38 height 11
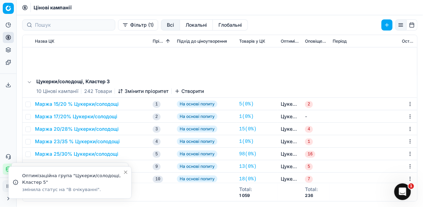
scroll to position [360, 0]
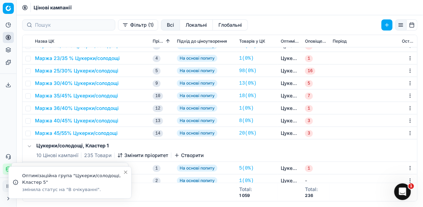
click at [84, 58] on button "Маржа 23/35 % Цукерки/солодощі" at bounding box center [77, 58] width 85 height 7
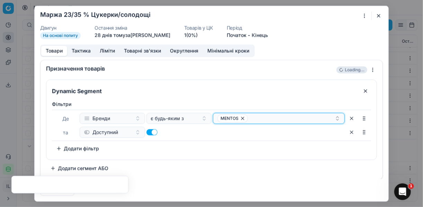
click at [282, 115] on div "MENTOS" at bounding box center [275, 118] width 117 height 8
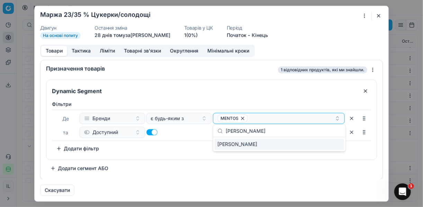
type input "JAY JOY"
drag, startPoint x: 333, startPoint y: 146, endPoint x: 340, endPoint y: 148, distance: 7.6
click at [332, 146] on div "JAY JOY" at bounding box center [278, 143] width 129 height 11
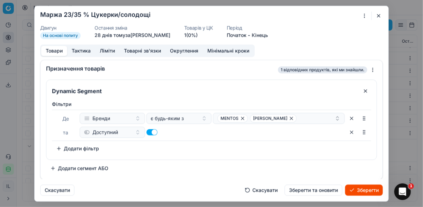
click at [351, 191] on button "Зберегти" at bounding box center [364, 189] width 38 height 11
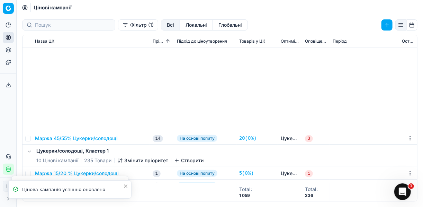
scroll to position [498, 0]
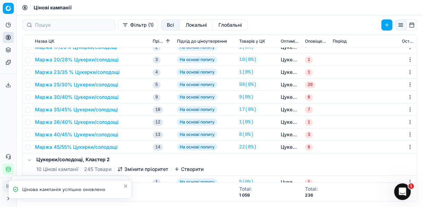
click at [78, 75] on button "Маржа 23/35 % Цукерки/солодощі" at bounding box center [77, 71] width 85 height 7
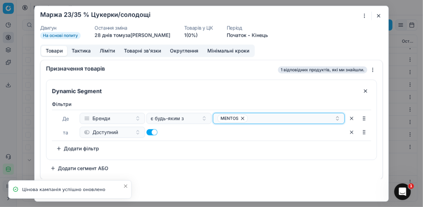
click at [292, 122] on button "MENTOS" at bounding box center [279, 117] width 132 height 11
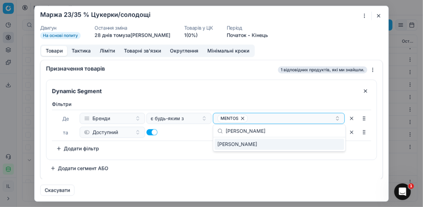
type input "JAY JOY"
drag, startPoint x: 317, startPoint y: 144, endPoint x: 331, endPoint y: 145, distance: 13.9
click at [317, 144] on div "JAY JOY" at bounding box center [278, 143] width 129 height 11
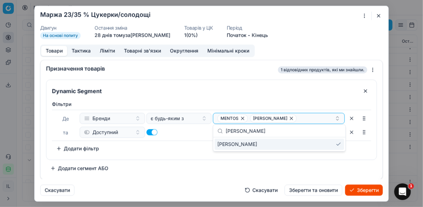
click at [371, 191] on button "Зберегти" at bounding box center [364, 189] width 38 height 11
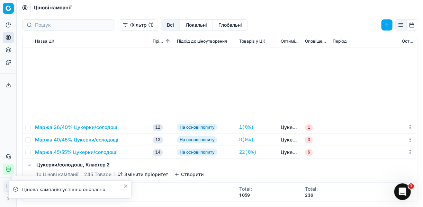
scroll to position [637, 0]
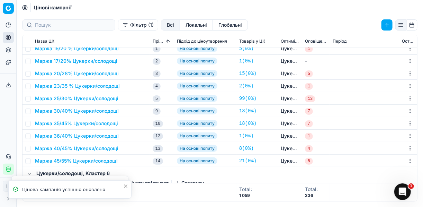
click at [94, 86] on button "Маржа 23/35 % Цукерки/солодощі" at bounding box center [77, 85] width 85 height 7
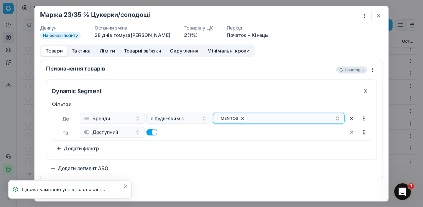
click at [281, 116] on div "MENTOS" at bounding box center [275, 118] width 117 height 8
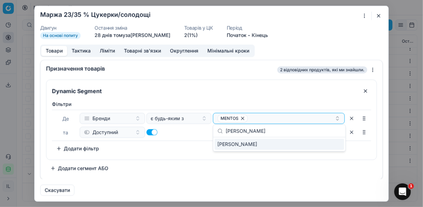
type input "JAY JOY"
click at [328, 144] on div "JAY JOY" at bounding box center [278, 143] width 129 height 11
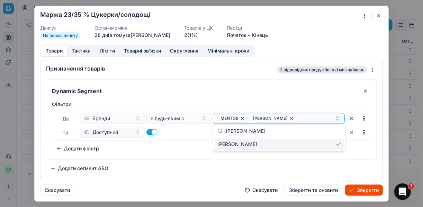
click at [360, 190] on button "Зберегти" at bounding box center [364, 189] width 38 height 11
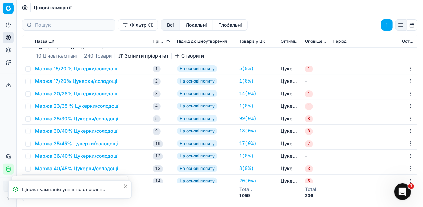
scroll to position [773, 0]
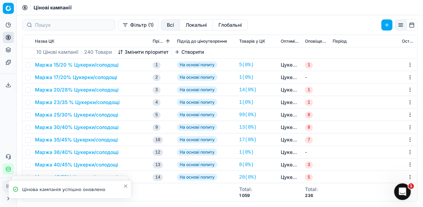
click at [103, 105] on button "Маржа 23/35 % Цукерки/солодощі" at bounding box center [77, 102] width 85 height 7
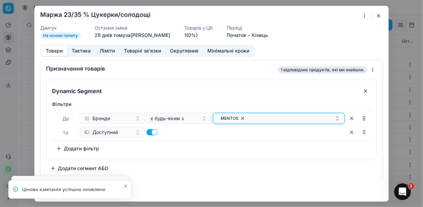
click at [299, 117] on div "MENTOS" at bounding box center [275, 118] width 117 height 8
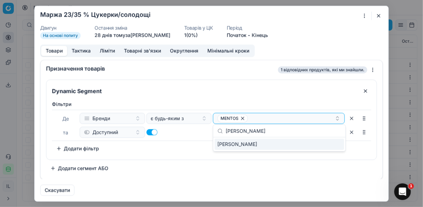
type input "JAY JOY"
click at [337, 144] on div "JAY JOY" at bounding box center [278, 143] width 129 height 11
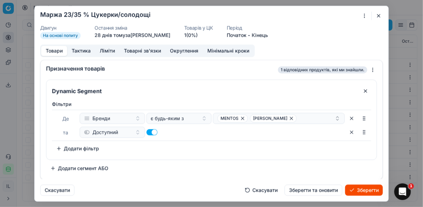
click at [357, 189] on button "Зберегти" at bounding box center [364, 189] width 38 height 11
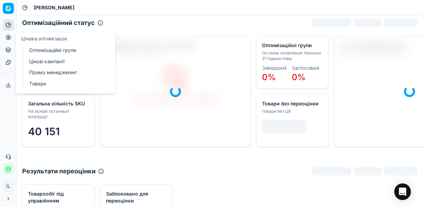
click at [38, 49] on link "Оптимізаційні групи" at bounding box center [66, 50] width 81 height 10
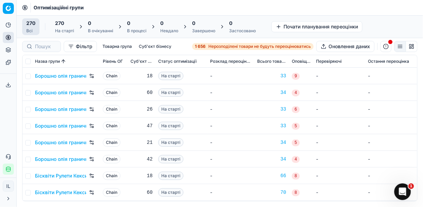
click at [208, 47] on span "Нерозподілені товари не будуть переоцінюватись" at bounding box center [259, 47] width 102 height 6
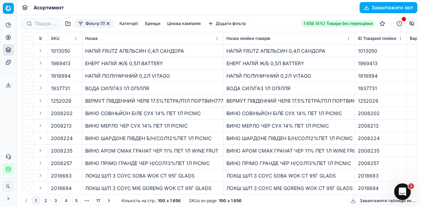
click at [83, 22] on button "Фільтр (1)" at bounding box center [94, 23] width 39 height 8
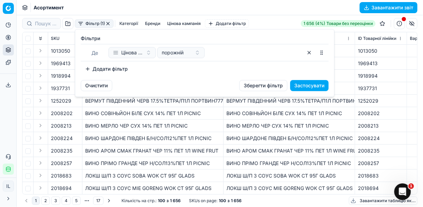
click at [82, 70] on button "Додати фільтр" at bounding box center [106, 68] width 51 height 11
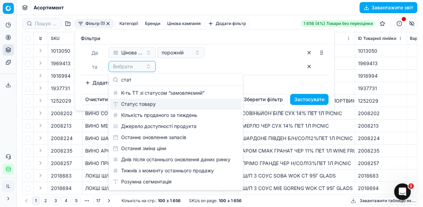
type input "стат"
drag, startPoint x: 139, startPoint y: 104, endPoint x: 163, endPoint y: 92, distance: 26.3
click at [140, 104] on div "Статус товару" at bounding box center [175, 103] width 131 height 11
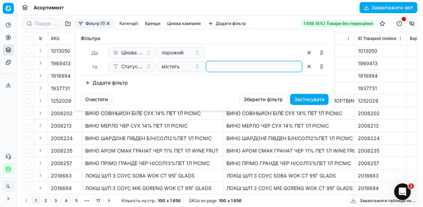
click at [223, 62] on input at bounding box center [254, 66] width 90 height 10
type input "1"
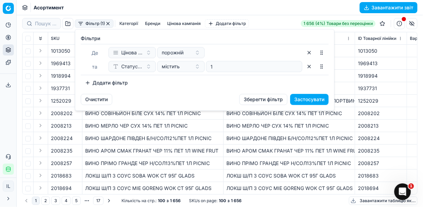
click at [90, 83] on button "Додати фільтр" at bounding box center [106, 82] width 51 height 11
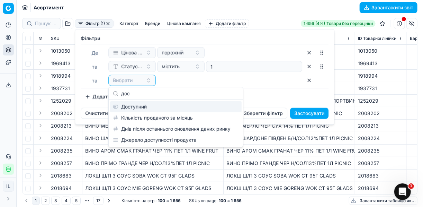
type input "дос"
click at [142, 106] on div "Доступний" at bounding box center [175, 106] width 131 height 11
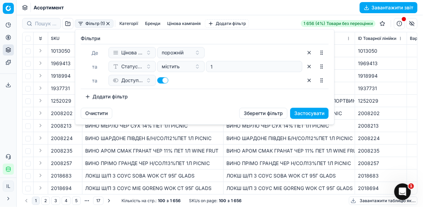
click at [90, 95] on button "Додати фільтр" at bounding box center [106, 96] width 51 height 11
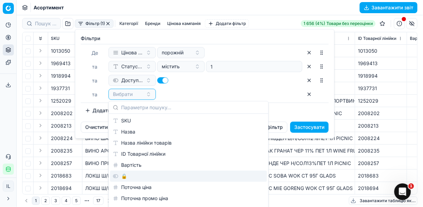
click at [122, 176] on div "🔒" at bounding box center [188, 175] width 157 height 11
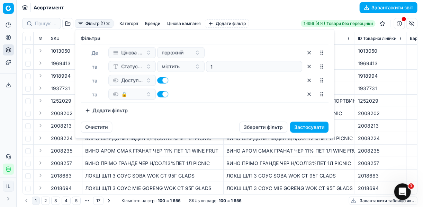
click at [161, 94] on button "button" at bounding box center [162, 94] width 11 height 6
checkbox input "false"
click at [313, 122] on button "Застосувати" at bounding box center [309, 126] width 38 height 11
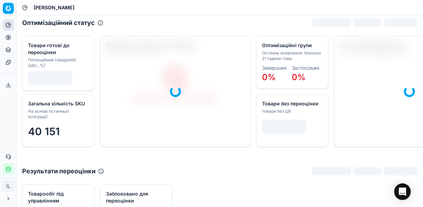
click at [8, 36] on icon at bounding box center [8, 37] width 0 height 3
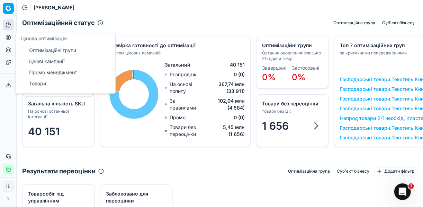
click at [45, 49] on link "Оптимізаційні групи" at bounding box center [66, 50] width 81 height 10
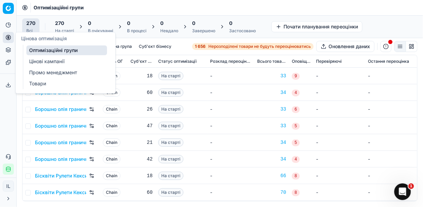
click at [40, 61] on link "Цінові кампанії" at bounding box center [66, 61] width 81 height 10
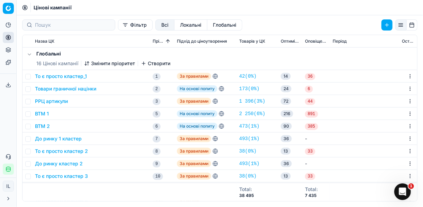
click at [118, 26] on button "Фільтр" at bounding box center [135, 24] width 35 height 11
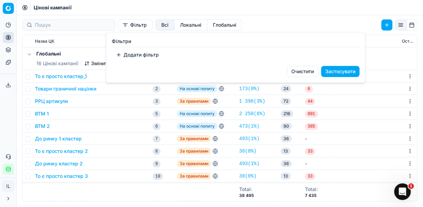
click at [119, 53] on button "Додати фільтр" at bounding box center [137, 54] width 51 height 11
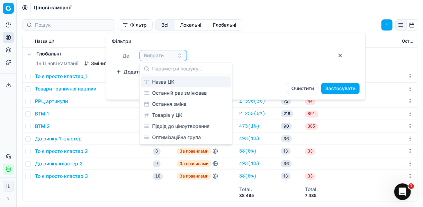
click at [164, 82] on div "Назва ЦК" at bounding box center [186, 81] width 90 height 11
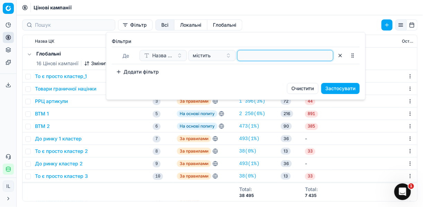
click at [263, 55] on input at bounding box center [285, 55] width 90 height 10
type input "ваф"
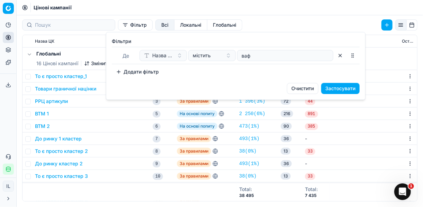
click at [332, 90] on button "Застосувати" at bounding box center [340, 88] width 38 height 11
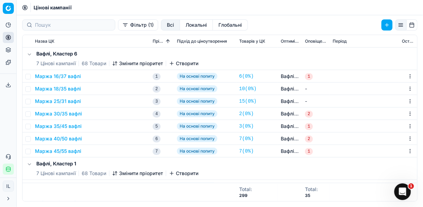
click at [65, 76] on button "Маржа 16/37 вафлі" at bounding box center [58, 76] width 46 height 7
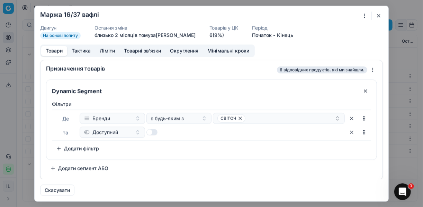
click at [377, 15] on button "button" at bounding box center [378, 15] width 8 height 8
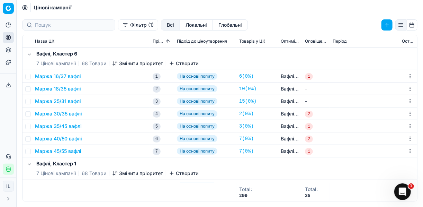
click at [60, 89] on button "Маржа 18/35 вафлі" at bounding box center [58, 88] width 46 height 7
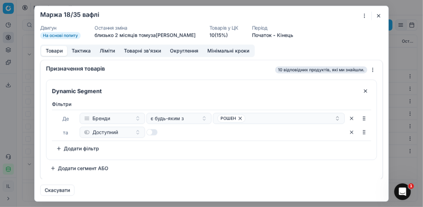
click at [376, 13] on button "button" at bounding box center [378, 15] width 8 height 8
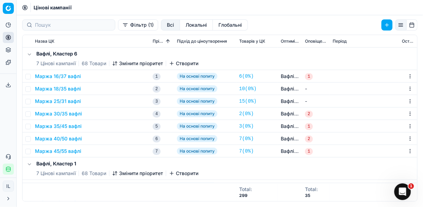
click at [63, 89] on button "Маржа 18/35 вафлі" at bounding box center [58, 88] width 46 height 7
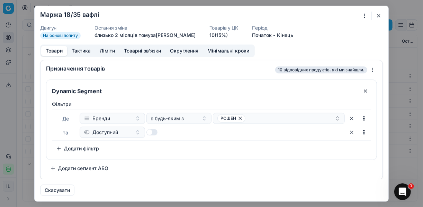
click at [63, 89] on input "Dynamic Segment" at bounding box center [204, 90] width 307 height 11
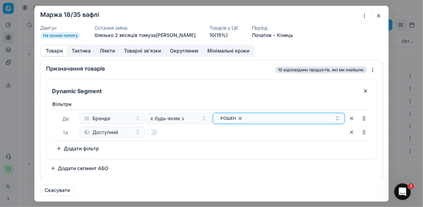
click at [239, 118] on icon "button" at bounding box center [240, 118] width 3 height 3
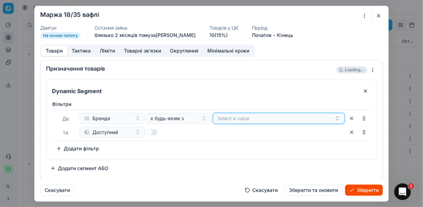
click at [239, 118] on button "Select a value" at bounding box center [279, 117] width 132 height 11
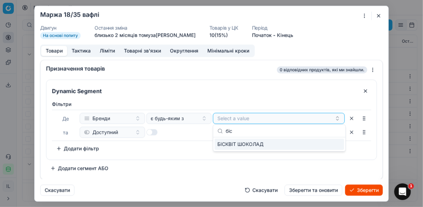
type input "біс"
click at [274, 145] on div "БІСКВІТ ШОКОЛАД" at bounding box center [278, 143] width 129 height 11
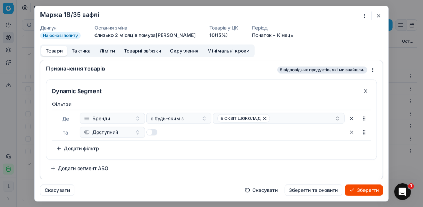
click at [307, 168] on div "Dynamic Segment Фiльтри [PERSON_NAME] є будь-яким з БІСКВІТ ШОКОЛАД та Доступни…" at bounding box center [211, 126] width 331 height 94
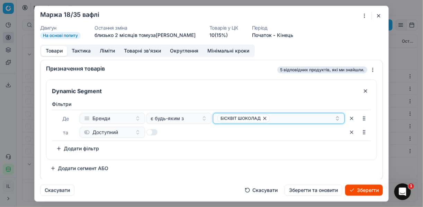
click at [288, 120] on div "БІСКВІТ ШОКОЛАД" at bounding box center [275, 118] width 117 height 8
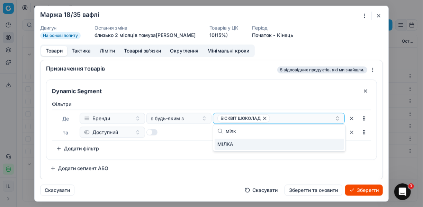
type input "мілк"
click at [308, 144] on div "МІЛКА" at bounding box center [278, 143] width 129 height 11
click at [359, 191] on button "Зберегти" at bounding box center [364, 189] width 38 height 11
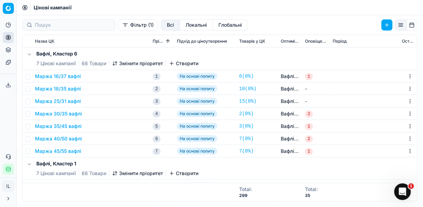
click at [75, 88] on button "Маржа 18/35 вафлі" at bounding box center [58, 88] width 46 height 7
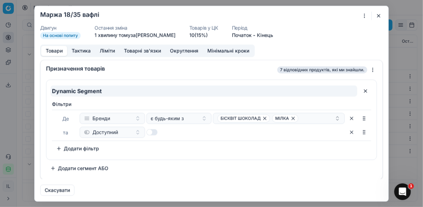
click at [75, 88] on input "Dynamic Segment" at bounding box center [204, 90] width 307 height 11
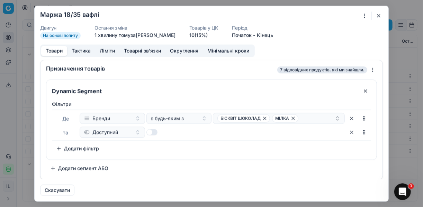
click at [379, 16] on button "button" at bounding box center [378, 15] width 8 height 8
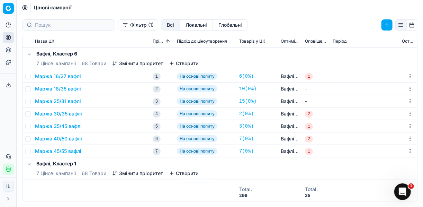
click at [77, 76] on button "Маржа 16/37 вафлі" at bounding box center [58, 76] width 46 height 7
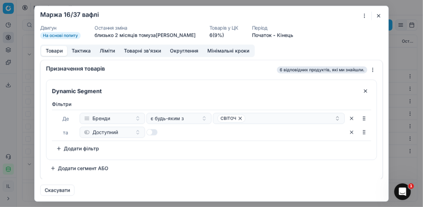
click at [77, 76] on div "Призначення товарів 6 відповідних продуктів, які ми знайшли. Dynamic Segment Фi…" at bounding box center [211, 120] width 342 height 120
click at [378, 16] on button "button" at bounding box center [378, 15] width 8 height 8
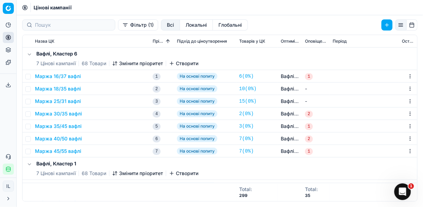
click at [62, 103] on button "Маржа 25/31 вафлі" at bounding box center [58, 101] width 46 height 7
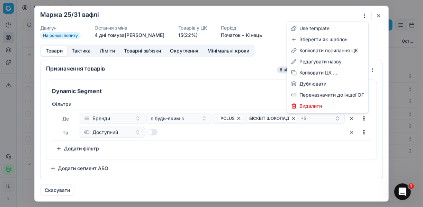
click at [365, 15] on div "Ми зберігаємо налаштування ЦК. Будь ласка, зачекайте, це може зайняти декілька …" at bounding box center [211, 103] width 423 height 207
click at [328, 62] on div "Редагувати назву" at bounding box center [327, 61] width 79 height 11
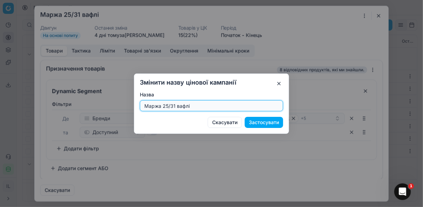
click at [174, 107] on input "Маржа 25/31 вафлі" at bounding box center [211, 105] width 137 height 10
type input "Маржа 25/40 вафлі"
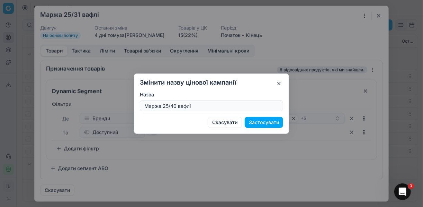
click at [256, 122] on button "Застосувати" at bounding box center [264, 122] width 38 height 11
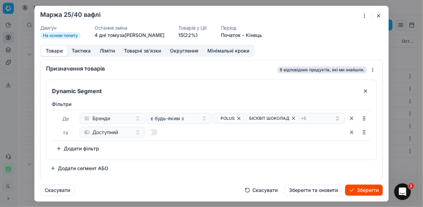
click at [108, 52] on button "Ліміти" at bounding box center [107, 51] width 24 height 10
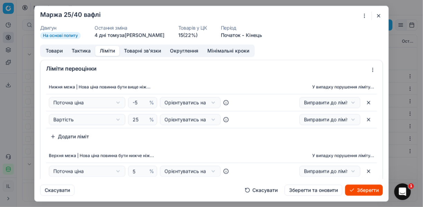
scroll to position [28, 0]
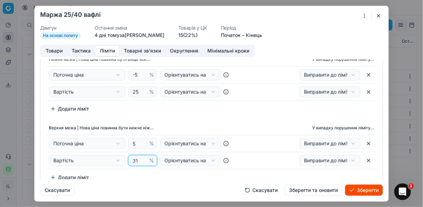
click at [138, 159] on input "31" at bounding box center [139, 160] width 17 height 10
type input "3"
type input "40"
click at [362, 189] on button "Зберегти" at bounding box center [364, 189] width 38 height 11
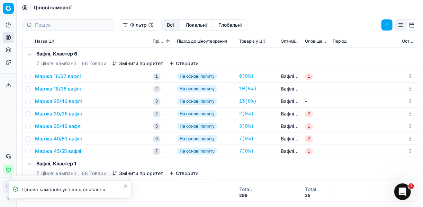
click at [71, 98] on button "Маржа 25/40 вафлі" at bounding box center [58, 101] width 47 height 7
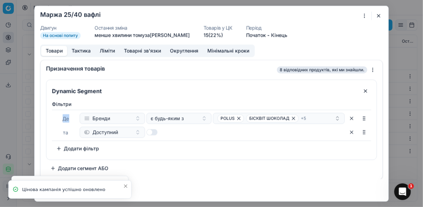
click at [71, 98] on div "Фiльтри [PERSON_NAME] є будь-яким з POLUS БІСКВІТ ШОКОЛАД + 5 та Доступний To p…" at bounding box center [211, 129] width 330 height 62
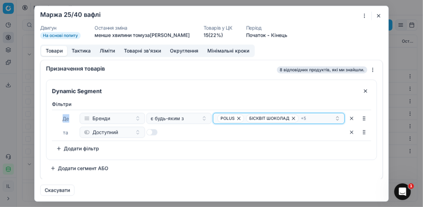
click at [293, 117] on icon "button" at bounding box center [293, 118] width 3 height 3
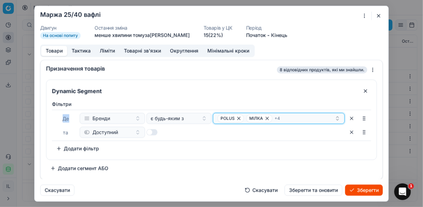
click at [266, 118] on icon "button" at bounding box center [267, 118] width 6 height 6
click at [269, 117] on icon "button" at bounding box center [269, 118] width 3 height 3
click at [269, 117] on icon "button" at bounding box center [270, 118] width 6 height 6
click at [262, 113] on button "[PERSON_NAME] + 1" at bounding box center [279, 117] width 132 height 11
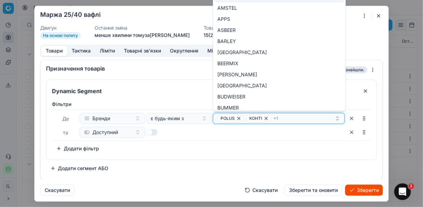
click at [266, 118] on icon "button" at bounding box center [266, 118] width 3 height 3
click at [275, 117] on icon "button" at bounding box center [276, 118] width 3 height 3
click at [268, 118] on div "POLUS" at bounding box center [275, 118] width 117 height 8
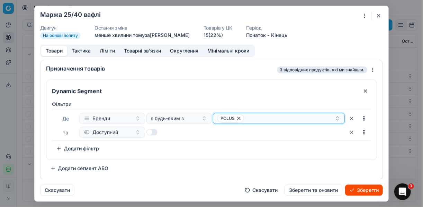
click at [257, 115] on div "POLUS" at bounding box center [275, 118] width 117 height 8
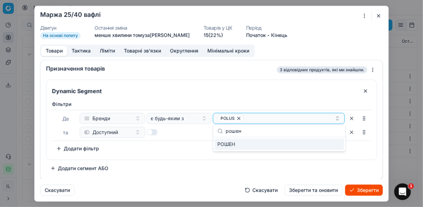
type input "рошен"
click at [333, 140] on div "РОШЕН" at bounding box center [278, 143] width 129 height 11
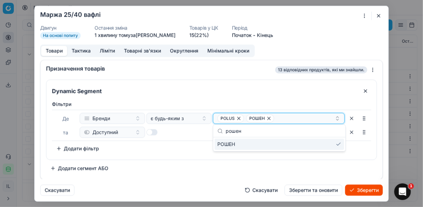
click at [280, 121] on div "[PERSON_NAME]" at bounding box center [275, 118] width 117 height 8
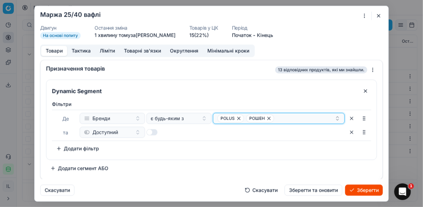
click at [280, 117] on div "[PERSON_NAME]" at bounding box center [275, 118] width 117 height 8
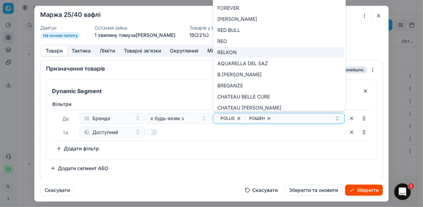
type input "re"
click at [235, 52] on span "RELKON" at bounding box center [226, 52] width 19 height 7
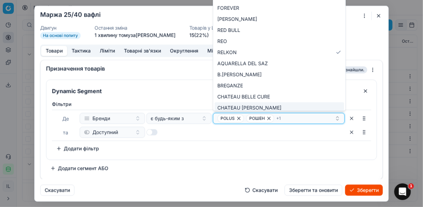
click at [293, 118] on div "[PERSON_NAME] + 1" at bounding box center [275, 118] width 117 height 8
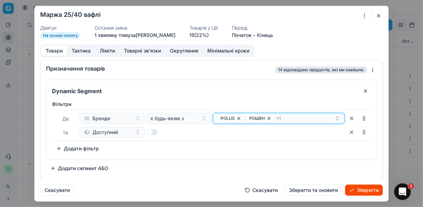
click at [293, 118] on div "[PERSON_NAME] + 1" at bounding box center [275, 118] width 117 height 8
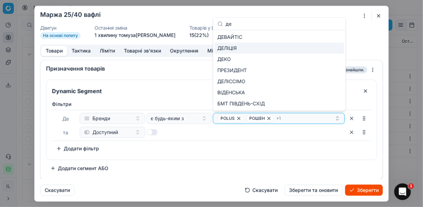
type input "де"
click at [236, 48] on span "ДЕЛІЦІЯ" at bounding box center [226, 48] width 19 height 7
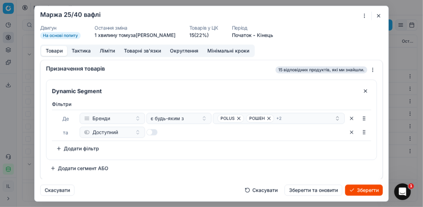
click at [360, 190] on button "Зберегти" at bounding box center [364, 189] width 38 height 11
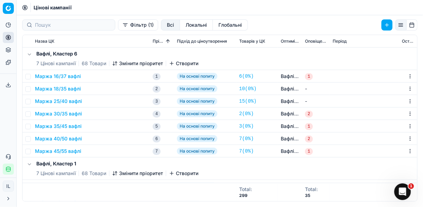
click at [69, 113] on button "Маржа 30/35 вафлі" at bounding box center [58, 113] width 47 height 7
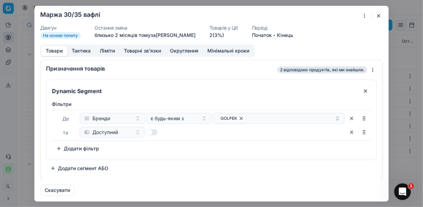
click at [107, 51] on button "Ліміти" at bounding box center [107, 51] width 24 height 10
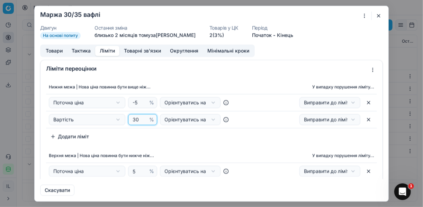
click at [138, 118] on input "30" at bounding box center [139, 119] width 17 height 10
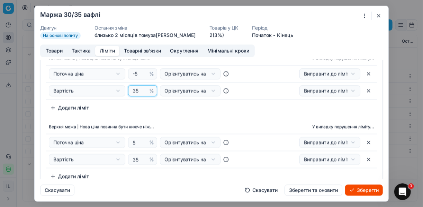
scroll to position [55, 0]
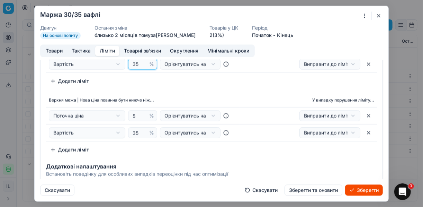
type input "35"
click at [136, 133] on input "35" at bounding box center [139, 132] width 17 height 10
type input "3"
type input "55"
click at [372, 190] on button "Зберегти" at bounding box center [364, 189] width 38 height 11
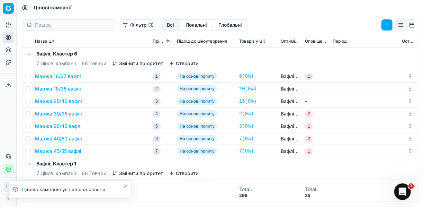
click at [61, 115] on button "Маржа 30/35 вафлі" at bounding box center [58, 113] width 47 height 7
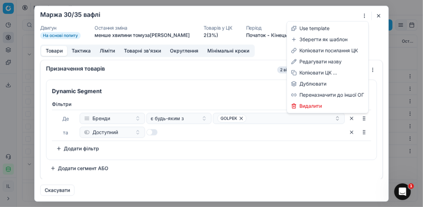
click at [364, 15] on div "Ми зберігаємо налаштування ЦК. Будь ласка, зачекайте, це може зайняти декілька …" at bounding box center [211, 103] width 423 height 207
click at [323, 59] on div "Редагувати назву" at bounding box center [327, 61] width 79 height 11
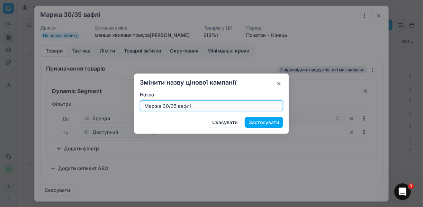
click at [176, 104] on input "Маржа 30/35 вафлі" at bounding box center [211, 105] width 137 height 10
type input "Маржа 35/55 вафлі"
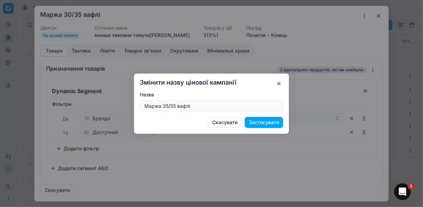
click at [267, 123] on button "Застосувати" at bounding box center [264, 122] width 38 height 11
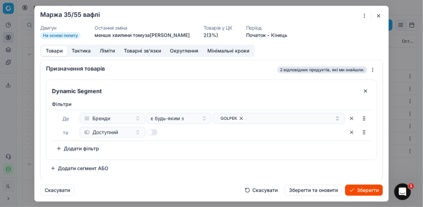
click at [103, 53] on button "Ліміти" at bounding box center [107, 51] width 24 height 10
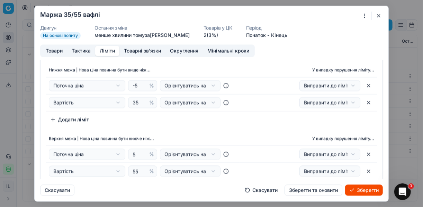
scroll to position [28, 0]
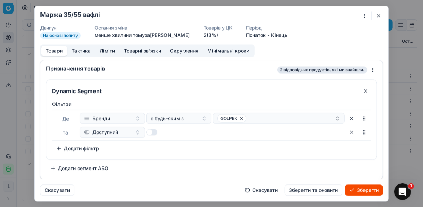
click at [61, 53] on button "Товари" at bounding box center [54, 51] width 26 height 10
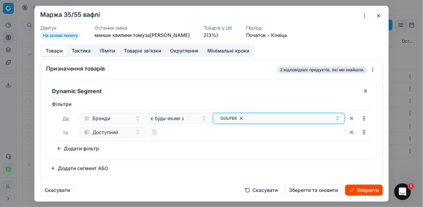
click at [259, 115] on div "GOLPEK" at bounding box center [275, 118] width 117 height 8
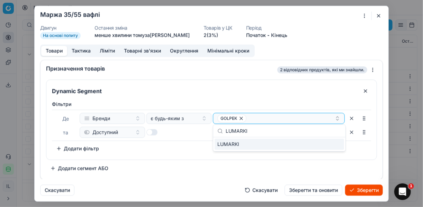
type input "LUMARKI"
click at [337, 143] on div "LUMARKI" at bounding box center [278, 143] width 129 height 11
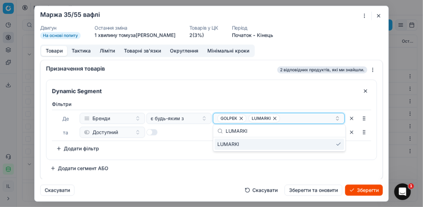
click at [242, 117] on icon "button" at bounding box center [241, 118] width 6 height 6
click at [369, 191] on button "Зберегти" at bounding box center [364, 189] width 38 height 11
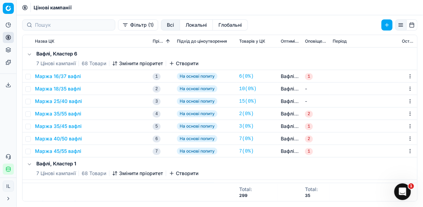
click at [73, 113] on button "Маржа 35/55 вафлі" at bounding box center [58, 113] width 46 height 7
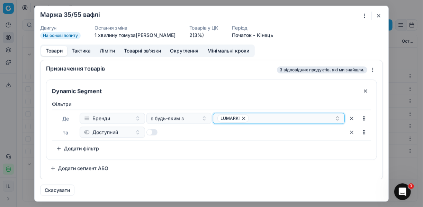
click at [256, 114] on div "LUMARKI" at bounding box center [275, 118] width 117 height 8
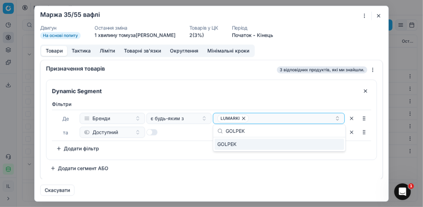
type input "GOLPEK"
click at [336, 148] on div "GOLPEK" at bounding box center [278, 143] width 129 height 11
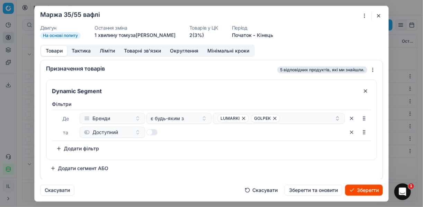
click at [362, 187] on button "Зберегти" at bounding box center [364, 189] width 38 height 11
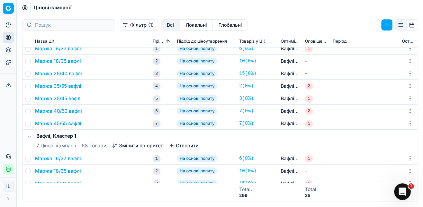
drag, startPoint x: 55, startPoint y: 98, endPoint x: 210, endPoint y: 86, distance: 155.8
click at [210, 86] on span "На основі попиту" at bounding box center [197, 85] width 40 height 7
click at [71, 96] on button "Маржа 35/45 вафлі" at bounding box center [58, 98] width 47 height 7
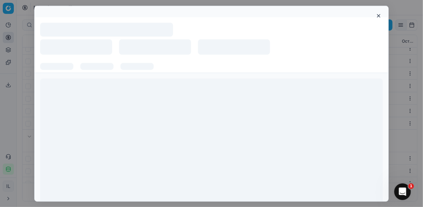
click at [71, 96] on div at bounding box center [211, 144] width 342 height 133
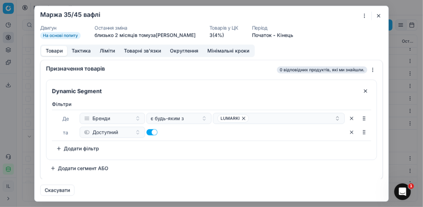
click at [108, 49] on button "Ліміти" at bounding box center [107, 51] width 24 height 10
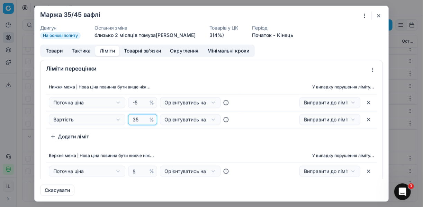
drag, startPoint x: 136, startPoint y: 119, endPoint x: 129, endPoint y: 116, distance: 7.9
click at [131, 116] on input "35" at bounding box center [139, 119] width 17 height 10
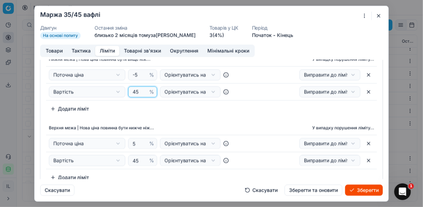
type input "45"
click at [140, 158] on input "46" at bounding box center [139, 160] width 17 height 10
drag, startPoint x: 139, startPoint y: 160, endPoint x: 128, endPoint y: 159, distance: 11.8
click at [128, 159] on div "46 %" at bounding box center [142, 160] width 29 height 11
type input "65"
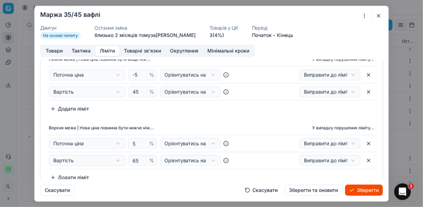
drag, startPoint x: 173, startPoint y: 167, endPoint x: 158, endPoint y: 158, distance: 17.2
click at [172, 166] on td "Вартість Вартість Поточна ціна Поточна промо ціна Мінімальна ціна на ринку Макс…" at bounding box center [142, 160] width 193 height 17
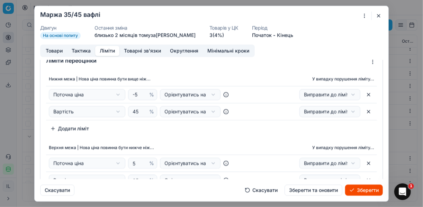
scroll to position [0, 0]
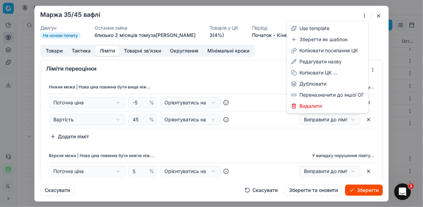
click at [365, 16] on div "Ми зберігаємо налаштування ЦК. Будь ласка, зачекайте, це може зайняти декілька …" at bounding box center [211, 103] width 423 height 207
click at [320, 60] on div "Редагувати назву" at bounding box center [327, 61] width 79 height 11
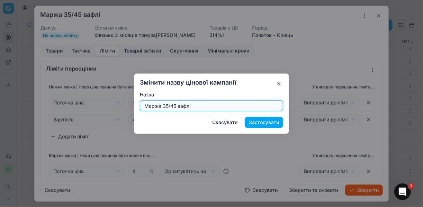
click at [175, 107] on input "Маржа 35/45 вафлі" at bounding box center [211, 105] width 137 height 10
click at [177, 104] on input "Маржа 35/45 вафлі" at bounding box center [211, 105] width 137 height 10
click at [175, 106] on input "Маржа 35/45 вафлі" at bounding box center [211, 105] width 137 height 10
type input "Маржа 45/65 вафлі"
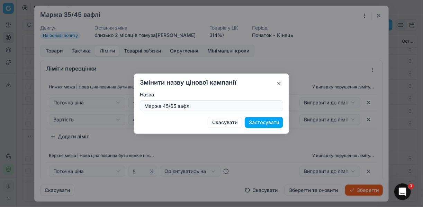
click at [273, 120] on button "Застосувати" at bounding box center [264, 122] width 38 height 11
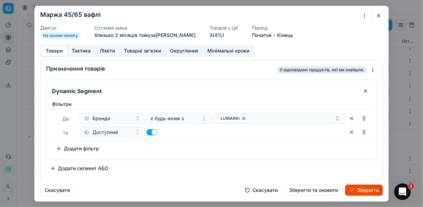
click at [55, 49] on button "Товари" at bounding box center [54, 51] width 26 height 10
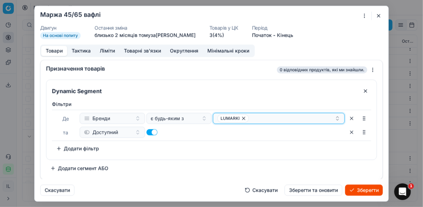
click at [243, 119] on icon "button" at bounding box center [244, 118] width 6 height 6
click at [241, 117] on button "Select a value" at bounding box center [279, 117] width 132 height 11
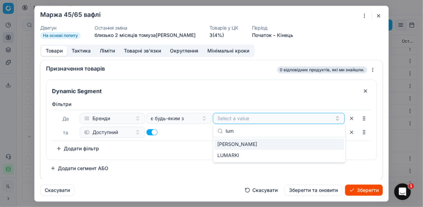
type input "lum"
click at [289, 140] on div "[PERSON_NAME]" at bounding box center [278, 143] width 129 height 11
click at [269, 121] on div "[PERSON_NAME]" at bounding box center [275, 118] width 117 height 8
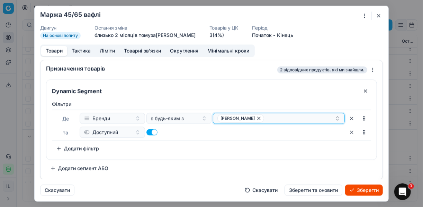
click at [267, 120] on div "[PERSON_NAME]" at bounding box center [275, 118] width 117 height 8
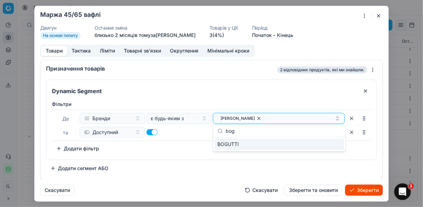
type input "bog"
click at [331, 147] on div "BOGUTTI" at bounding box center [278, 143] width 129 height 11
click at [310, 117] on div "[PERSON_NAME]" at bounding box center [275, 118] width 117 height 8
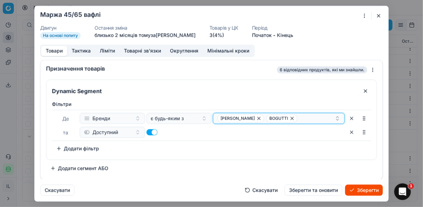
click at [310, 117] on div "[PERSON_NAME]" at bounding box center [275, 118] width 117 height 8
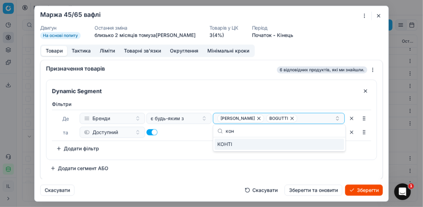
type input "кон"
click at [337, 147] on div "КОНТІ" at bounding box center [278, 143] width 129 height 11
click at [110, 49] on button "Ліміти" at bounding box center [107, 51] width 24 height 10
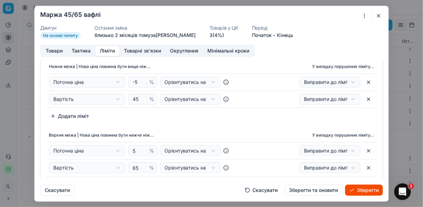
scroll to position [55, 0]
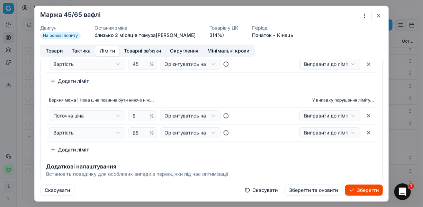
click at [355, 190] on button "Зберегти" at bounding box center [364, 189] width 38 height 11
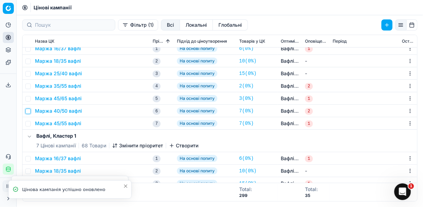
click at [27, 111] on input "checkbox" at bounding box center [28, 111] width 6 height 6
checkbox input "true"
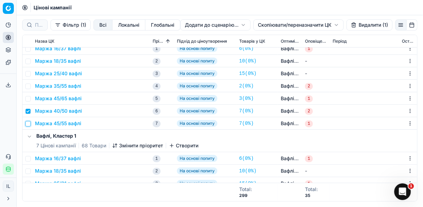
click at [28, 122] on input "checkbox" at bounding box center [28, 124] width 6 height 6
checkbox input "true"
click at [355, 24] on button "Видалити (2)" at bounding box center [368, 24] width 47 height 11
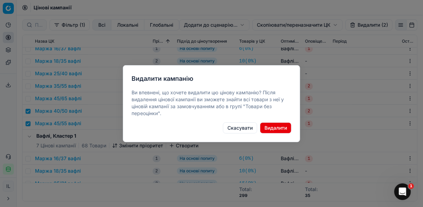
click at [274, 125] on button "Видалити" at bounding box center [275, 127] width 31 height 11
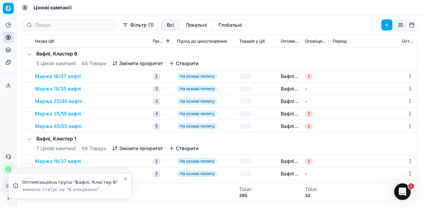
scroll to position [0, 0]
click at [69, 102] on button "Маржа 25/40 вафлі" at bounding box center [58, 101] width 47 height 7
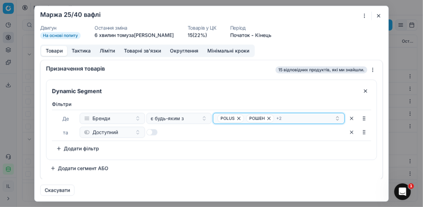
click at [292, 118] on div "POLUS РОШЕН + 2" at bounding box center [275, 118] width 117 height 8
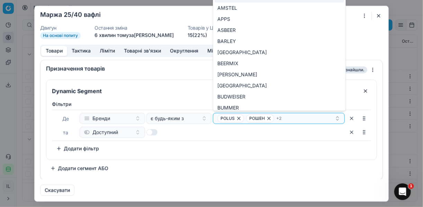
type input "CRISPY STICKS"
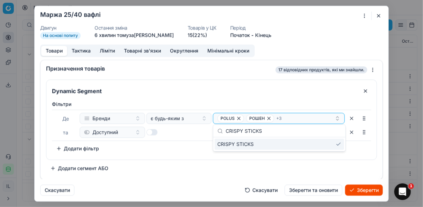
click at [302, 158] on div "Фiльтри Де Бренди є будь-яким з POLUS РОШЕН + 3 та Доступний To pick up a sorta…" at bounding box center [211, 129] width 330 height 62
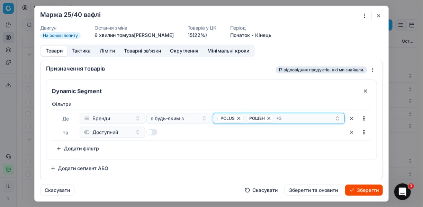
click at [299, 116] on div "POLUS РОШЕН + 3" at bounding box center [275, 118] width 117 height 8
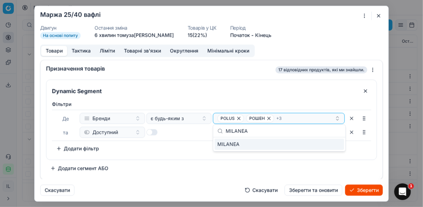
type input "MILANEA"
click at [328, 143] on div "MILANEA" at bounding box center [278, 143] width 129 height 11
click at [360, 191] on button "Зберегти" at bounding box center [364, 189] width 38 height 11
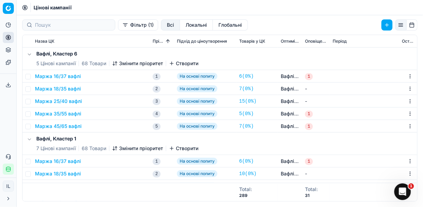
click at [68, 102] on button "Маржа 25/40 вафлі" at bounding box center [58, 101] width 47 height 7
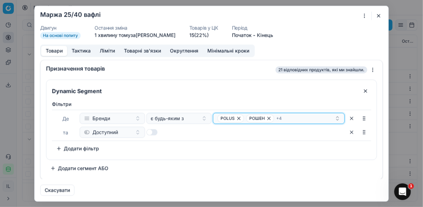
click at [287, 116] on div "POLUS РОШЕН + 4" at bounding box center [275, 118] width 117 height 8
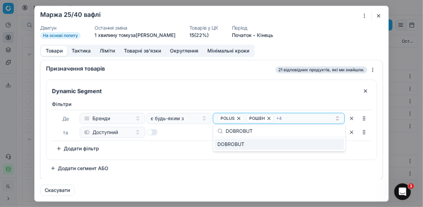
type input "DOBROBUT"
click at [335, 143] on div "DOBROBUT" at bounding box center [278, 143] width 129 height 11
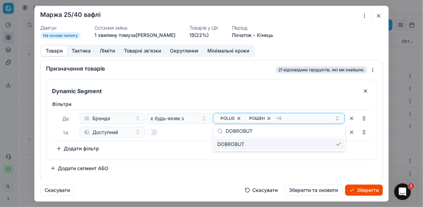
click at [369, 191] on button "Зберегти" at bounding box center [364, 189] width 38 height 11
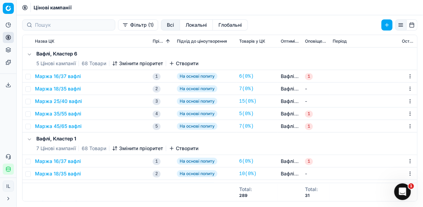
click at [69, 115] on button "Маржа 35/55 вафлі" at bounding box center [58, 113] width 46 height 7
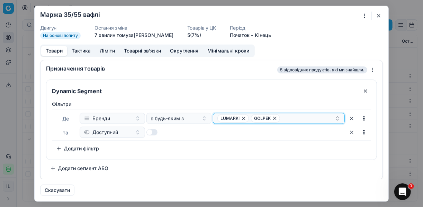
click at [298, 115] on div "LUMARKI GOLPEK" at bounding box center [275, 118] width 117 height 8
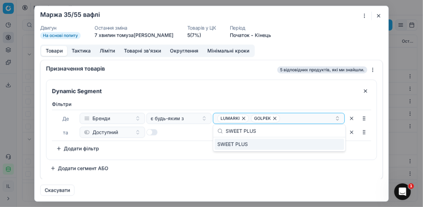
type input "SWEET PLUS"
click at [339, 146] on div "SWEET PLUS" at bounding box center [278, 143] width 129 height 11
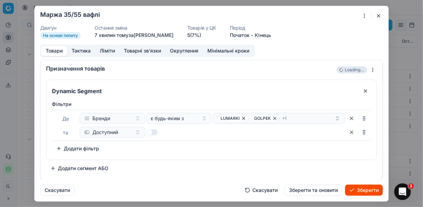
click at [364, 190] on button "Зберегти" at bounding box center [364, 189] width 38 height 11
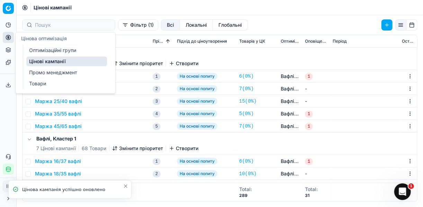
click at [40, 47] on link "Оптимізаційні групи" at bounding box center [66, 50] width 81 height 10
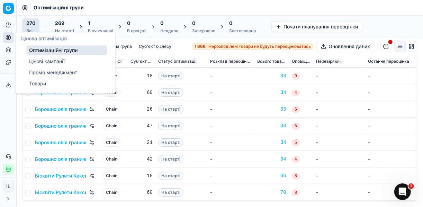
click at [93, 26] on div "1" at bounding box center [100, 23] width 25 height 7
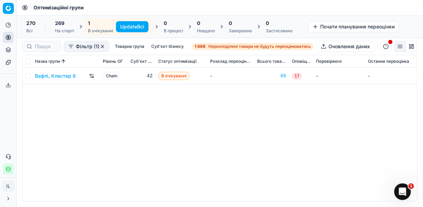
click at [131, 25] on button "Update Всі" at bounding box center [132, 26] width 33 height 11
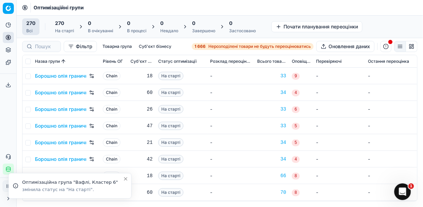
click at [210, 45] on span "Нерозподілені товари не будуть переоцінюватись" at bounding box center [259, 47] width 102 height 6
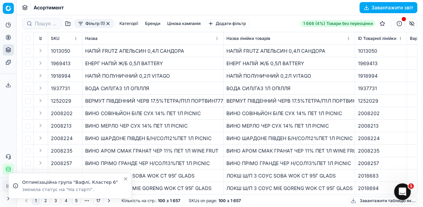
click at [82, 24] on button "Фільтр (1)" at bounding box center [94, 23] width 39 height 8
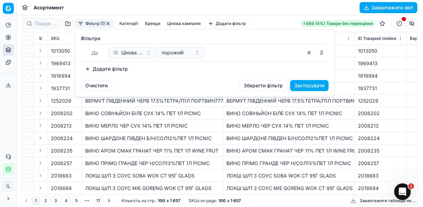
click at [89, 67] on button "Додати фільтр" at bounding box center [106, 68] width 51 height 11
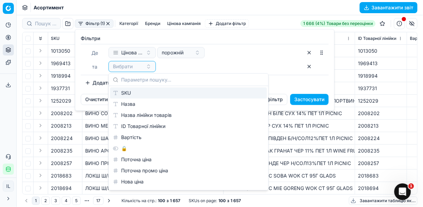
type input "м"
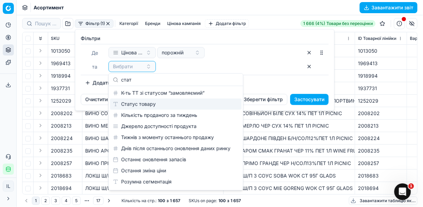
type input "стат"
drag, startPoint x: 144, startPoint y: 106, endPoint x: 148, endPoint y: 100, distance: 6.9
click at [144, 105] on div "Статус товару" at bounding box center [175, 103] width 131 height 11
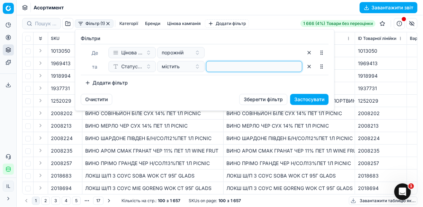
click at [214, 70] on input at bounding box center [254, 66] width 90 height 10
type input "1"
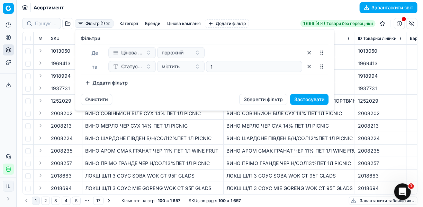
click at [87, 81] on button "Додати фільтр" at bounding box center [106, 82] width 51 height 11
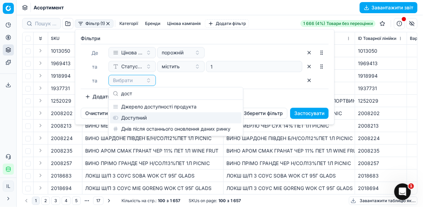
type input "дост"
click at [148, 117] on div "Доступний" at bounding box center [175, 117] width 131 height 11
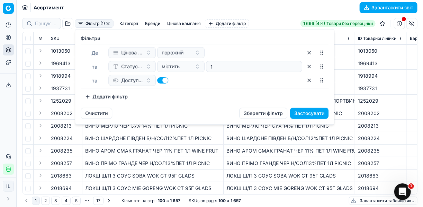
click at [89, 93] on button "Додати фільтр" at bounding box center [106, 96] width 51 height 11
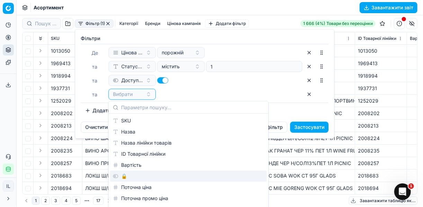
click at [125, 174] on div "🔒" at bounding box center [188, 175] width 157 height 11
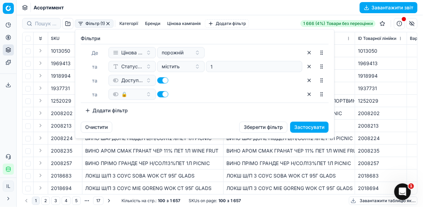
click at [163, 95] on button "button" at bounding box center [162, 94] width 11 height 6
checkbox input "false"
click at [309, 126] on button "Застосувати" at bounding box center [309, 126] width 38 height 11
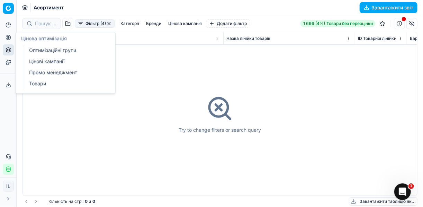
click at [39, 64] on link "Цінові кампанії" at bounding box center [66, 61] width 81 height 10
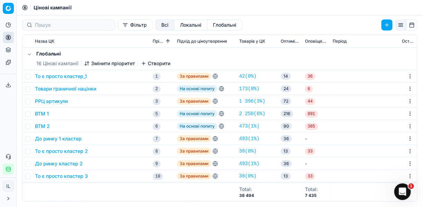
click at [118, 26] on button "Фільтр" at bounding box center [135, 24] width 35 height 11
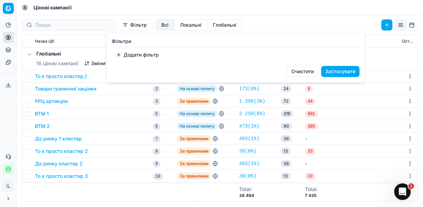
click at [119, 54] on button "Додати фільтр" at bounding box center [137, 54] width 51 height 11
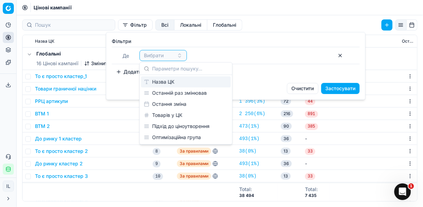
click at [163, 82] on div "Назва ЦК" at bounding box center [186, 81] width 90 height 11
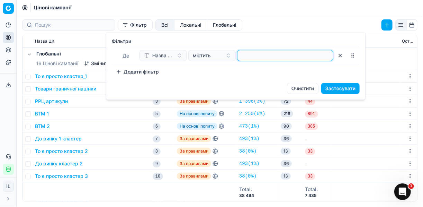
click at [248, 54] on input at bounding box center [285, 55] width 90 height 10
type input "ваф"
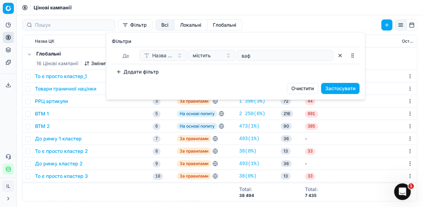
click at [343, 88] on button "Застосувати" at bounding box center [340, 88] width 38 height 11
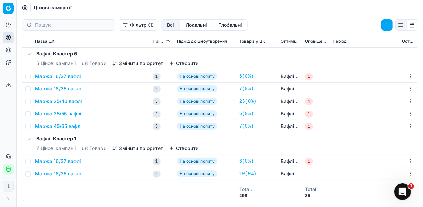
scroll to position [28, 0]
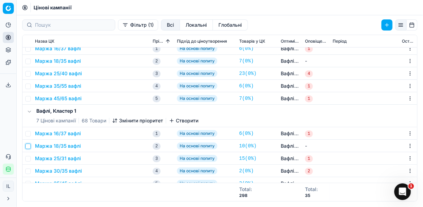
click at [30, 144] on input "checkbox" at bounding box center [28, 146] width 6 height 6
checkbox input "true"
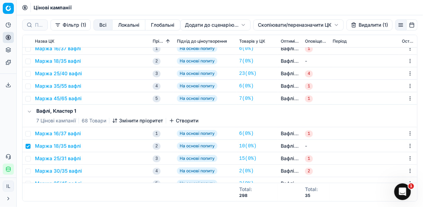
click at [30, 158] on td at bounding box center [27, 158] width 10 height 12
click at [27, 158] on input "checkbox" at bounding box center [28, 159] width 6 height 6
checkbox input "true"
click at [29, 172] on input "checkbox" at bounding box center [28, 171] width 6 height 6
checkbox input "true"
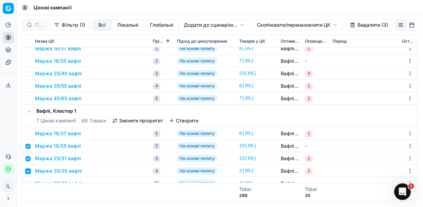
scroll to position [83, 0]
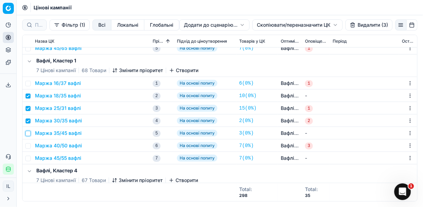
click at [28, 132] on input "checkbox" at bounding box center [28, 133] width 6 height 6
checkbox input "true"
click at [30, 147] on input "checkbox" at bounding box center [28, 146] width 6 height 6
checkbox input "true"
click at [30, 159] on input "checkbox" at bounding box center [28, 158] width 6 height 6
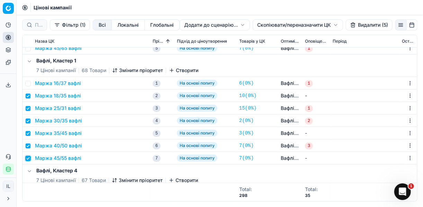
checkbox input "true"
click at [360, 25] on button "Видалити (6)" at bounding box center [368, 24] width 47 height 11
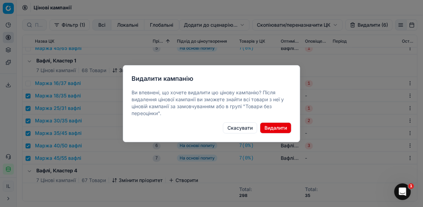
click at [275, 127] on button "Видалити" at bounding box center [275, 127] width 31 height 11
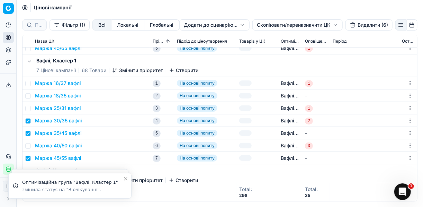
checkbox input "false"
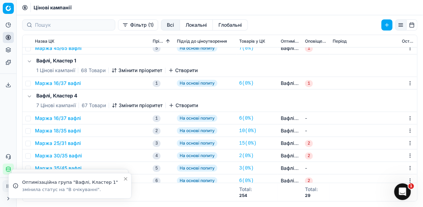
scroll to position [138, 0]
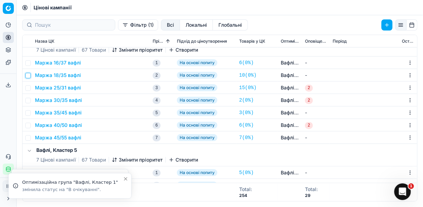
click at [28, 75] on input "checkbox" at bounding box center [28, 76] width 6 height 6
checkbox input "true"
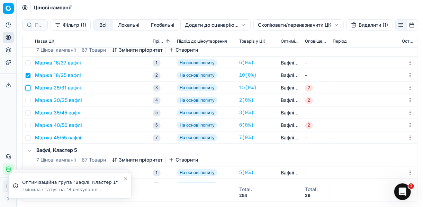
click at [27, 89] on input "checkbox" at bounding box center [28, 88] width 6 height 6
checkbox input "true"
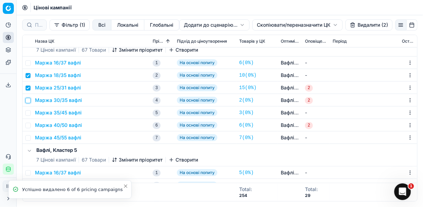
drag, startPoint x: 29, startPoint y: 101, endPoint x: 29, endPoint y: 105, distance: 4.6
click at [29, 101] on input "checkbox" at bounding box center [28, 101] width 6 height 6
checkbox input "true"
click at [30, 110] on input "checkbox" at bounding box center [28, 113] width 6 height 6
checkbox input "true"
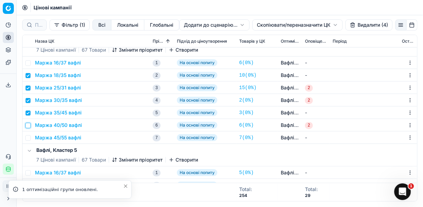
click at [28, 124] on input "checkbox" at bounding box center [28, 125] width 6 height 6
checkbox input "true"
click at [29, 137] on input "checkbox" at bounding box center [28, 138] width 6 height 6
checkbox input "true"
click at [355, 26] on button "Видалити (6)" at bounding box center [368, 24] width 47 height 11
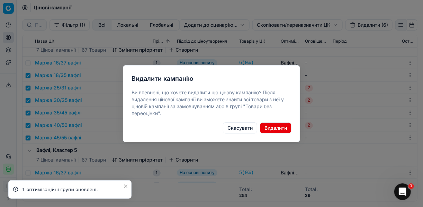
click at [269, 129] on button "Видалити" at bounding box center [275, 127] width 31 height 11
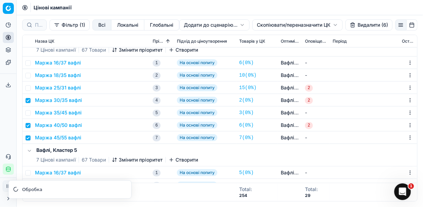
checkbox input "false"
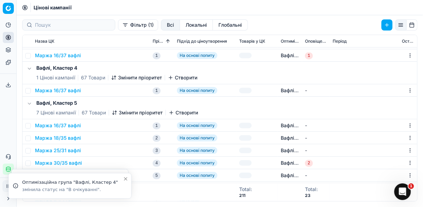
scroll to position [166, 0]
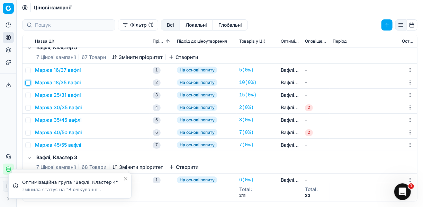
click at [29, 80] on input "checkbox" at bounding box center [28, 83] width 6 height 6
checkbox input "true"
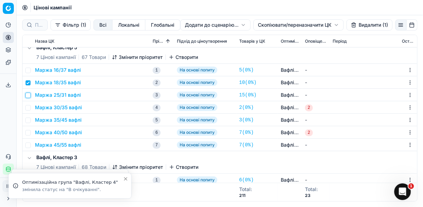
drag, startPoint x: 29, startPoint y: 95, endPoint x: 29, endPoint y: 99, distance: 4.5
click at [29, 95] on input "checkbox" at bounding box center [28, 95] width 6 height 6
checkbox input "true"
click at [29, 107] on input "checkbox" at bounding box center [28, 108] width 6 height 6
checkbox input "true"
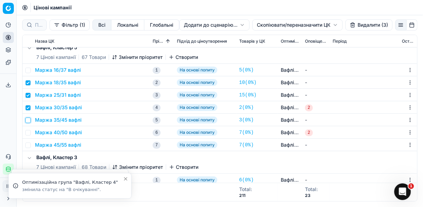
click at [29, 119] on input "checkbox" at bounding box center [28, 120] width 6 height 6
checkbox input "true"
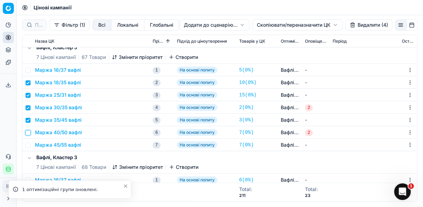
click at [28, 133] on input "checkbox" at bounding box center [28, 133] width 6 height 6
checkbox input "true"
click at [29, 142] on input "checkbox" at bounding box center [28, 145] width 6 height 6
checkbox input "true"
click at [358, 27] on button "Видалити (6)" at bounding box center [368, 24] width 47 height 11
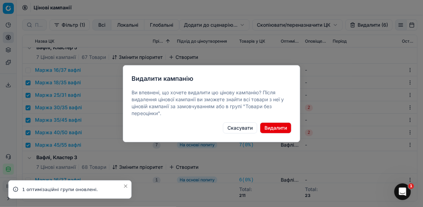
click at [278, 126] on button "Видалити" at bounding box center [275, 127] width 31 height 11
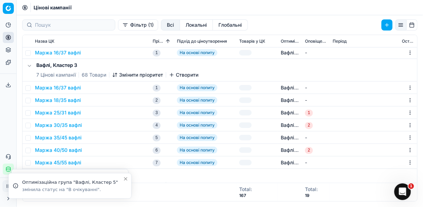
scroll to position [194, 0]
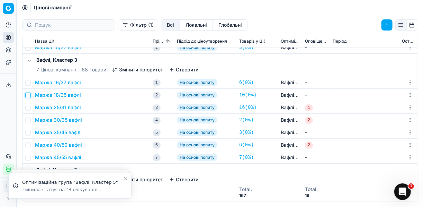
drag, startPoint x: 29, startPoint y: 93, endPoint x: 27, endPoint y: 99, distance: 5.4
click at [29, 94] on input "checkbox" at bounding box center [28, 95] width 6 height 6
checkbox input "true"
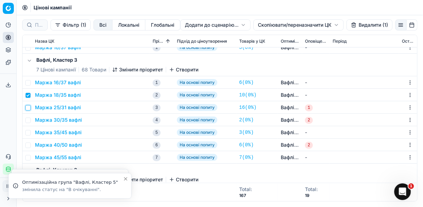
click at [26, 109] on input "checkbox" at bounding box center [28, 108] width 6 height 6
checkbox input "true"
click at [28, 119] on input "checkbox" at bounding box center [28, 120] width 6 height 6
checkbox input "true"
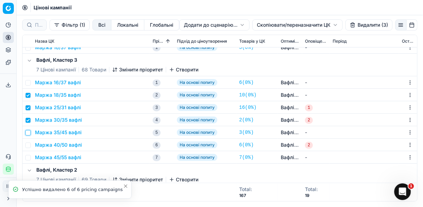
click at [28, 134] on input "checkbox" at bounding box center [28, 133] width 6 height 6
checkbox input "true"
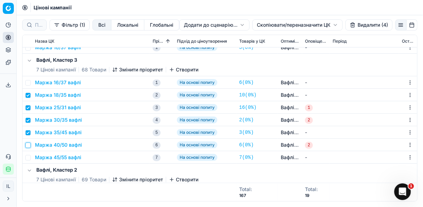
click at [27, 144] on input "checkbox" at bounding box center [28, 145] width 6 height 6
checkbox input "true"
click at [30, 158] on input "checkbox" at bounding box center [28, 158] width 6 height 6
checkbox input "true"
click at [357, 28] on button "Видалити (6)" at bounding box center [368, 24] width 47 height 11
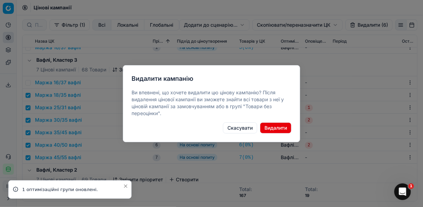
click at [281, 127] on button "Видалити" at bounding box center [275, 127] width 31 height 11
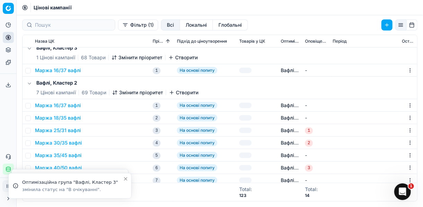
scroll to position [209, 0]
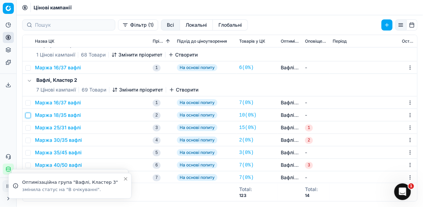
click at [30, 114] on input "checkbox" at bounding box center [28, 115] width 6 height 6
checkbox input "true"
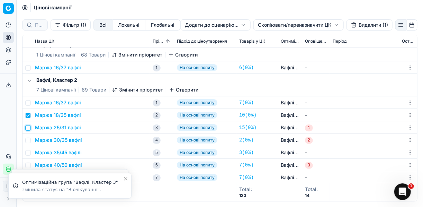
click at [30, 128] on input "checkbox" at bounding box center [28, 128] width 6 height 6
checkbox input "true"
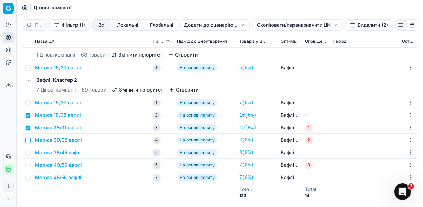
click at [29, 139] on input "checkbox" at bounding box center [28, 140] width 6 height 6
checkbox input "true"
click at [29, 152] on input "checkbox" at bounding box center [28, 153] width 6 height 6
checkbox input "true"
click at [27, 165] on input "checkbox" at bounding box center [28, 165] width 6 height 6
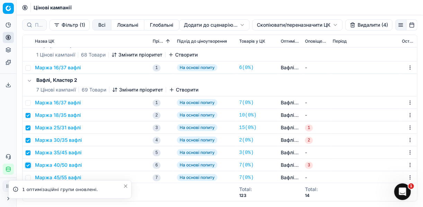
checkbox input "true"
click at [28, 180] on li "1 оптимізаційні групи оновлені." at bounding box center [69, 189] width 123 height 18
click at [31, 175] on td at bounding box center [27, 177] width 10 height 12
click at [30, 176] on input "checkbox" at bounding box center [28, 178] width 6 height 6
checkbox input "true"
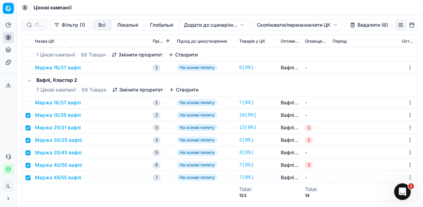
click at [363, 28] on button "Видалити (6)" at bounding box center [368, 24] width 47 height 11
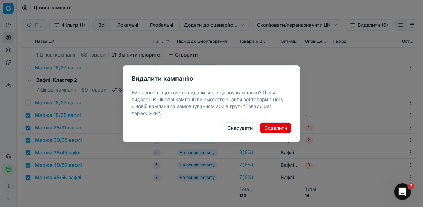
click at [271, 129] on button "Видалити" at bounding box center [275, 127] width 31 height 11
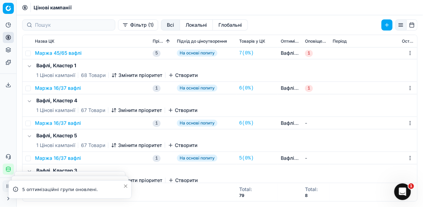
scroll to position [0, 0]
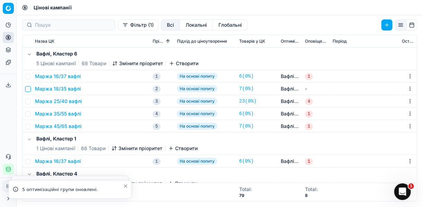
click at [27, 89] on input "checkbox" at bounding box center [28, 89] width 6 height 6
checkbox input "true"
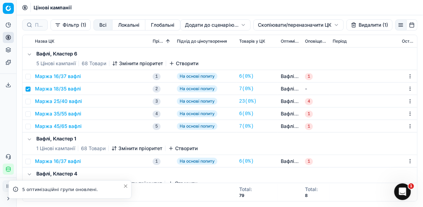
click at [29, 104] on td at bounding box center [27, 101] width 10 height 12
click at [29, 100] on input "checkbox" at bounding box center [28, 102] width 6 height 6
checkbox input "true"
click at [28, 116] on input "checkbox" at bounding box center [28, 114] width 6 height 6
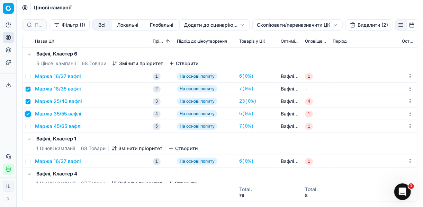
checkbox input "true"
click at [28, 125] on input "checkbox" at bounding box center [28, 127] width 6 height 6
checkbox input "true"
click at [263, 23] on html "Pricing platform Аналітика Цінова оптимізація Асортимент продукції Шаблони Серв…" at bounding box center [211, 103] width 423 height 207
click at [274, 38] on div "Копіювати ЦК" at bounding box center [297, 39] width 74 height 11
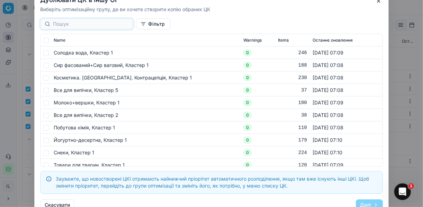
click at [74, 25] on input at bounding box center [91, 23] width 76 height 7
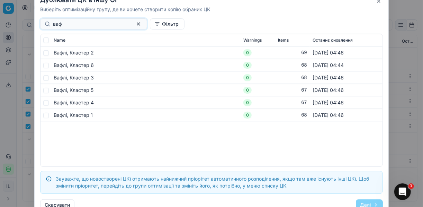
type input "ваф"
click at [48, 51] on input "checkbox" at bounding box center [46, 53] width 6 height 6
checkbox input "true"
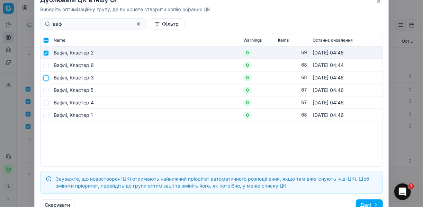
click at [47, 77] on input "checkbox" at bounding box center [46, 78] width 6 height 6
checkbox input "true"
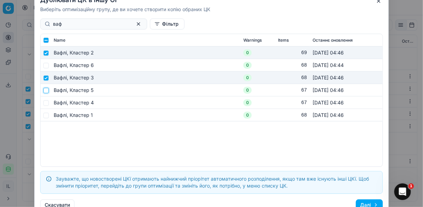
click at [46, 87] on input "checkbox" at bounding box center [46, 90] width 6 height 6
checkbox input "true"
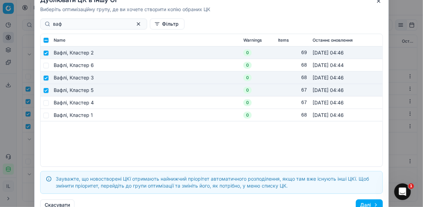
click at [46, 100] on td at bounding box center [45, 102] width 10 height 12
click at [47, 102] on input "checkbox" at bounding box center [46, 103] width 6 height 6
checkbox input "true"
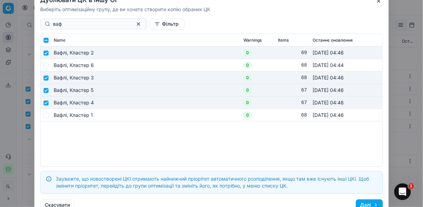
click at [45, 112] on td at bounding box center [45, 115] width 10 height 12
click at [47, 115] on input "checkbox" at bounding box center [46, 115] width 6 height 6
checkbox input "true"
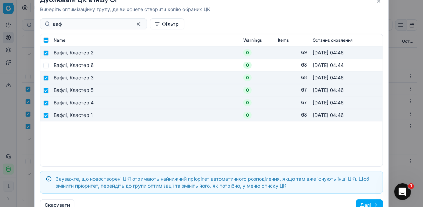
click at [373, 202] on button "Далі" at bounding box center [369, 204] width 27 height 11
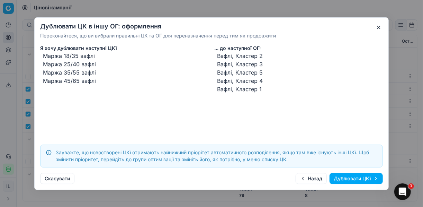
click at [353, 178] on button "Дублювати ЦКї" at bounding box center [355, 178] width 53 height 11
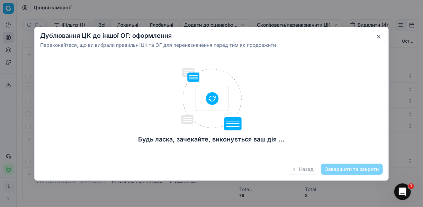
checkbox input "false"
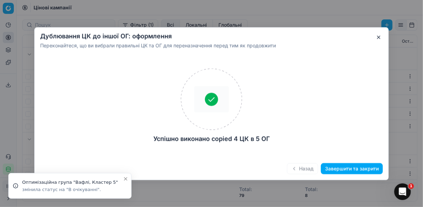
click at [338, 169] on button "Завершити та закрити" at bounding box center [352, 168] width 62 height 11
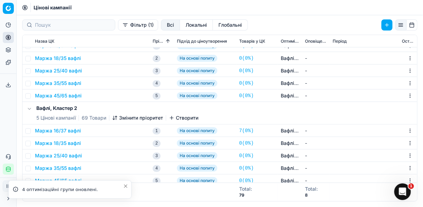
scroll to position [393, 0]
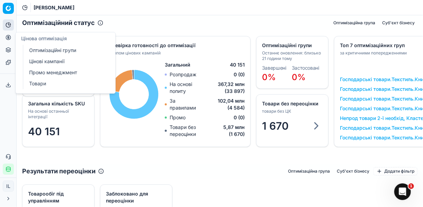
click at [9, 37] on icon at bounding box center [8, 37] width 2 height 2
click at [40, 46] on link "Оптимізаційні групи" at bounding box center [66, 50] width 81 height 10
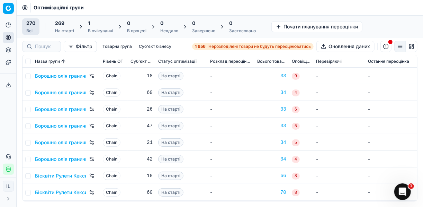
click at [99, 23] on div "1" at bounding box center [100, 23] width 25 height 7
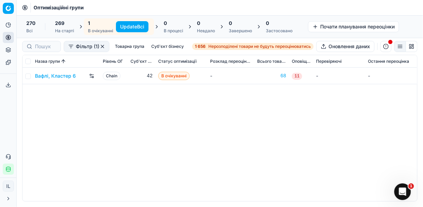
click at [127, 26] on button "Update Всі" at bounding box center [132, 26] width 33 height 11
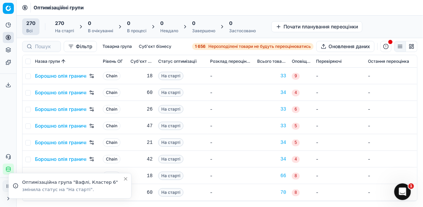
click at [203, 47] on strong "1 656" at bounding box center [200, 47] width 11 height 6
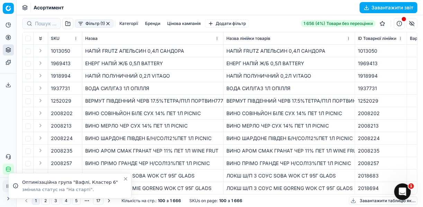
click at [81, 24] on button "Фільтр (1)" at bounding box center [94, 23] width 39 height 8
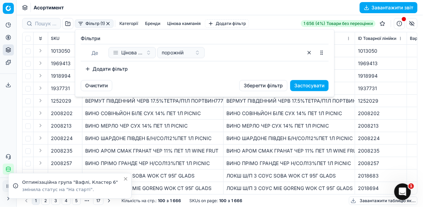
click at [88, 69] on button "Додати фільтр" at bounding box center [106, 68] width 51 height 11
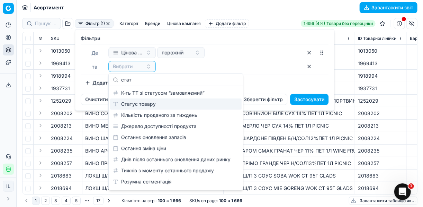
type input "стат"
click at [143, 102] on div "Статус товару" at bounding box center [175, 103] width 131 height 11
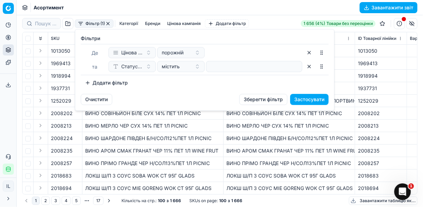
click at [86, 82] on button "Додати фільтр" at bounding box center [106, 82] width 51 height 11
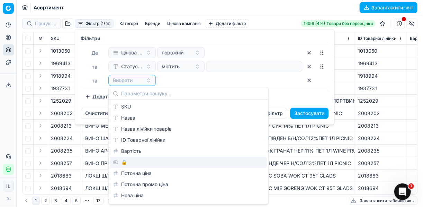
click at [133, 158] on div "🔒" at bounding box center [188, 161] width 157 height 11
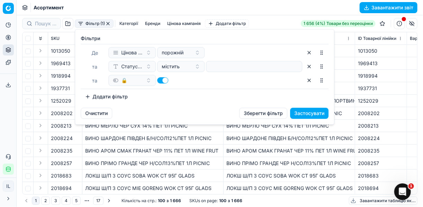
click at [158, 81] on button "button" at bounding box center [162, 80] width 11 height 6
checkbox input "false"
click at [88, 95] on button "Додати фільтр" at bounding box center [106, 96] width 51 height 11
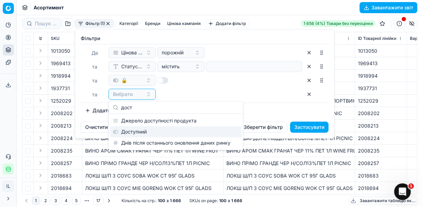
type input "дост"
drag, startPoint x: 159, startPoint y: 130, endPoint x: 176, endPoint y: 130, distance: 17.3
click at [159, 130] on div "Доступний" at bounding box center [175, 131] width 131 height 11
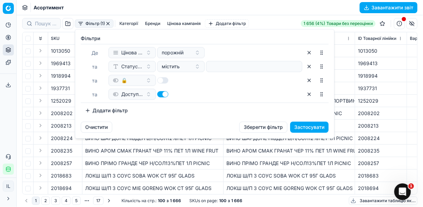
click at [300, 126] on button "Застосувати" at bounding box center [309, 126] width 38 height 11
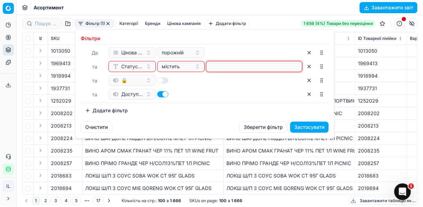
drag, startPoint x: 246, startPoint y: 71, endPoint x: 244, endPoint y: 65, distance: 5.9
click at [245, 68] on input at bounding box center [254, 66] width 90 height 10
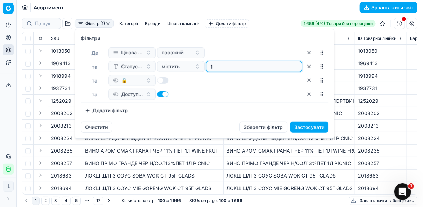
type input "1"
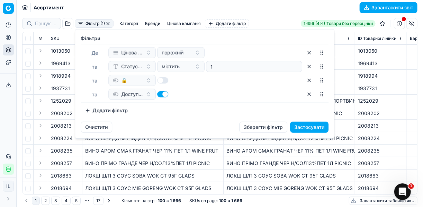
click at [313, 125] on button "Застосувати" at bounding box center [309, 126] width 38 height 11
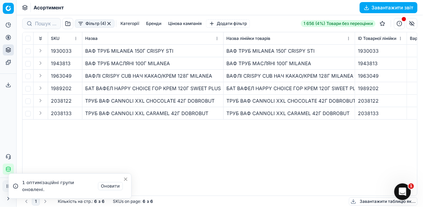
click at [193, 152] on div "1930033 ВАФ ТРУБ MILANEA 150Г CRISPY STI ВАФ ТРУБ MILANEA 150Г CRISPY STI 19300…" at bounding box center [219, 120] width 394 height 150
click at [124, 186] on icon "Close toast" at bounding box center [126, 185] width 6 height 6
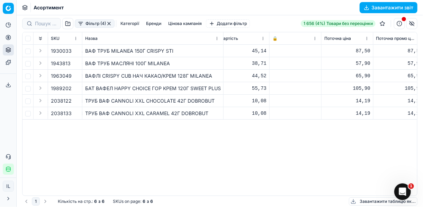
scroll to position [0, 192]
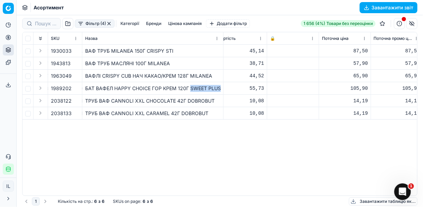
drag, startPoint x: 217, startPoint y: 87, endPoint x: 190, endPoint y: 87, distance: 27.7
click at [190, 87] on div "БАТ ВАФЕЛ HAPPY CHOICE ГОР КРЕМ 120Г SWEET PLUS" at bounding box center [152, 88] width 135 height 7
copy div "SWEET PLUS"
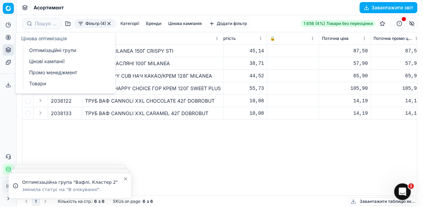
click at [8, 37] on icon at bounding box center [9, 38] width 6 height 6
click at [44, 50] on link "Оптимізаційні групи" at bounding box center [66, 50] width 81 height 10
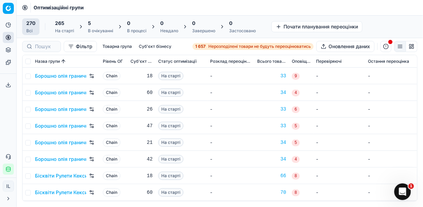
click at [98, 22] on div "5" at bounding box center [100, 23] width 25 height 7
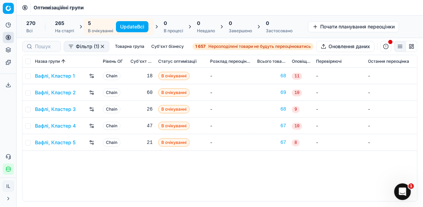
click at [132, 24] on button "Update Всі" at bounding box center [132, 26] width 33 height 11
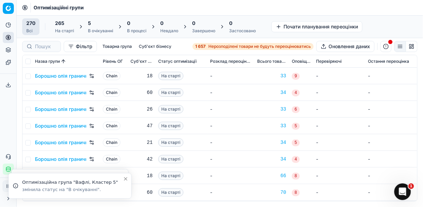
click at [94, 25] on div "5" at bounding box center [100, 23] width 25 height 7
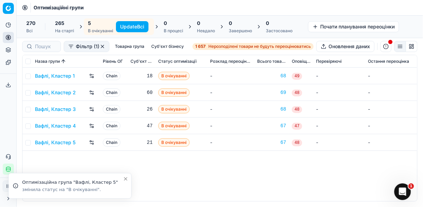
click at [128, 28] on button "Update Всі" at bounding box center [132, 26] width 33 height 11
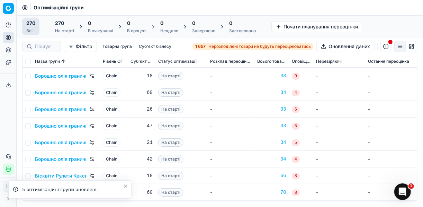
click at [208, 47] on span "Нерозподілені товари не будуть переоцінюватись" at bounding box center [259, 47] width 102 height 6
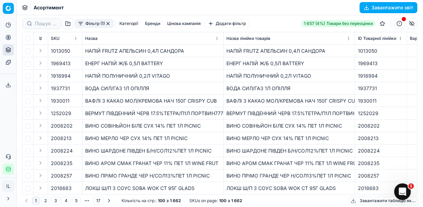
click at [80, 25] on button "Фільтр (1)" at bounding box center [94, 23] width 39 height 8
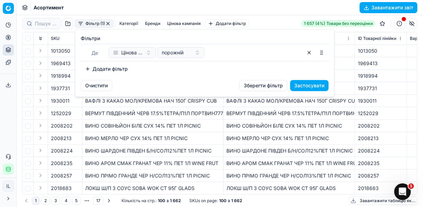
click at [88, 68] on button "Додати фільтр" at bounding box center [106, 68] width 51 height 11
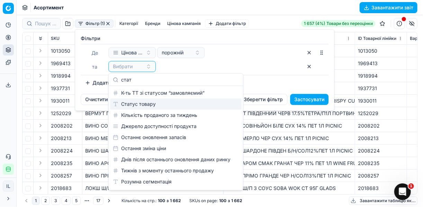
type input "стат"
click at [136, 103] on div "Статус товару" at bounding box center [175, 103] width 131 height 11
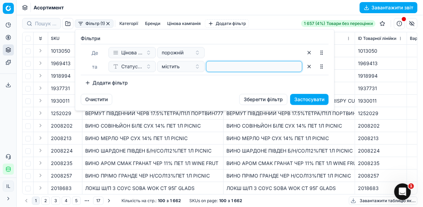
click at [229, 65] on input at bounding box center [254, 66] width 90 height 10
type input "1"
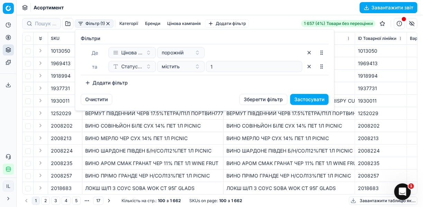
click at [88, 81] on button "Додати фільтр" at bounding box center [106, 82] width 51 height 11
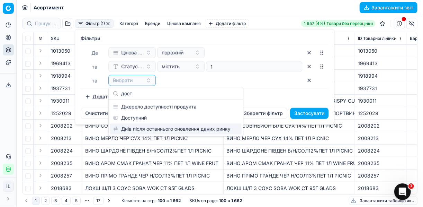
type input "дост"
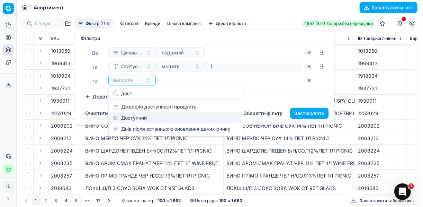
click at [141, 120] on div "Доступний" at bounding box center [175, 117] width 131 height 11
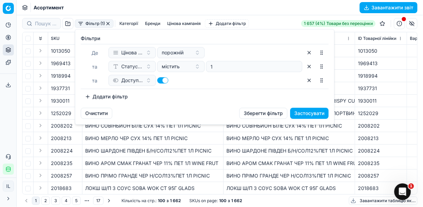
click at [86, 97] on button "Додати фільтр" at bounding box center [106, 96] width 51 height 11
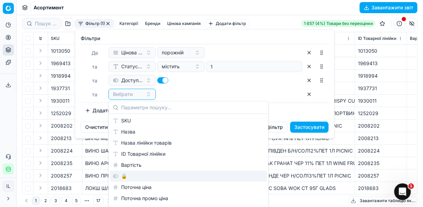
click at [120, 176] on div "🔒" at bounding box center [188, 175] width 157 height 11
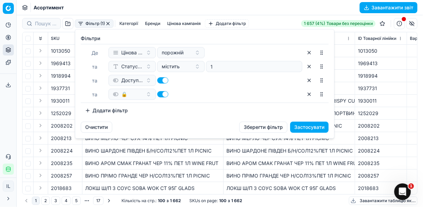
click at [161, 94] on button "button" at bounding box center [162, 94] width 11 height 6
checkbox input "false"
click at [309, 128] on button "Застосувати" at bounding box center [309, 126] width 38 height 11
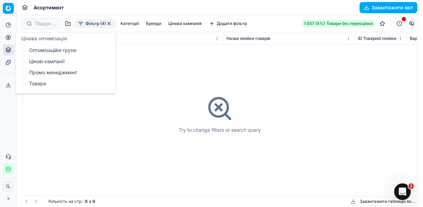
click at [9, 36] on icon at bounding box center [9, 38] width 6 height 6
click at [43, 50] on link "Оптимізаційні групи" at bounding box center [66, 50] width 81 height 10
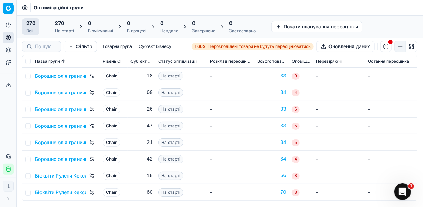
click at [203, 45] on strong "1 662" at bounding box center [199, 47] width 11 height 6
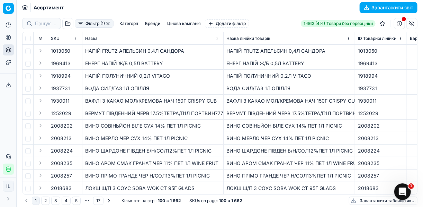
click at [82, 24] on button "Фільтр (1)" at bounding box center [94, 23] width 39 height 8
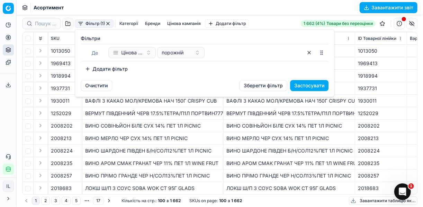
click at [87, 67] on button "Додати фільтр" at bounding box center [106, 68] width 51 height 11
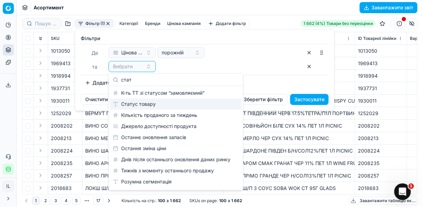
type input "стат"
click at [167, 104] on div "Статус товару" at bounding box center [175, 103] width 131 height 11
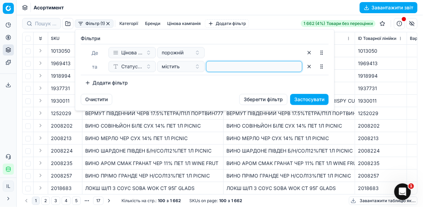
click at [232, 64] on input at bounding box center [254, 66] width 90 height 10
type input "1"
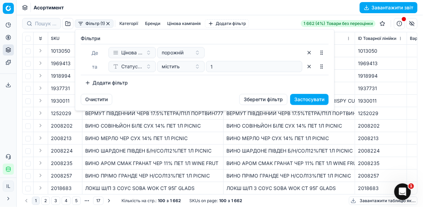
click at [89, 83] on button "Додати фільтр" at bounding box center [106, 82] width 51 height 11
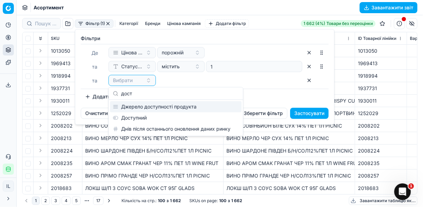
type input "дост"
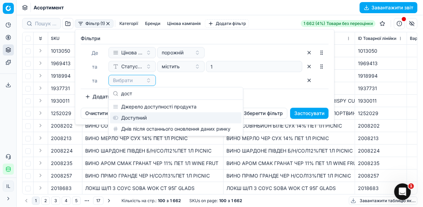
click at [165, 121] on div "Доступний" at bounding box center [175, 117] width 131 height 11
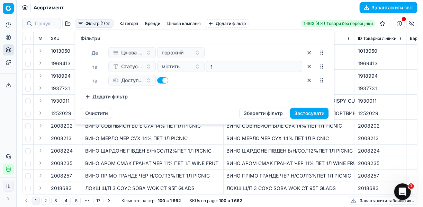
click at [89, 99] on button "Додати фільтр" at bounding box center [106, 96] width 51 height 11
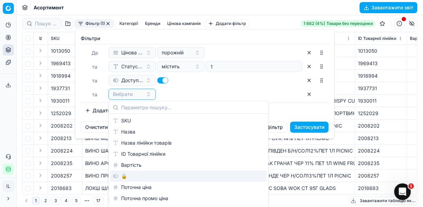
click at [144, 178] on div "🔒" at bounding box center [188, 175] width 157 height 11
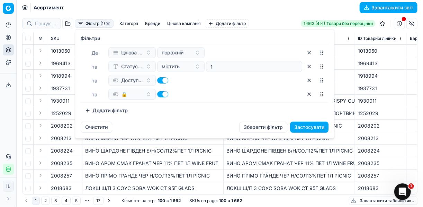
click at [161, 92] on button "button" at bounding box center [162, 94] width 11 height 6
checkbox input "false"
click at [307, 126] on button "Застосувати" at bounding box center [309, 126] width 38 height 11
